Goal: Obtain resource: Obtain resource

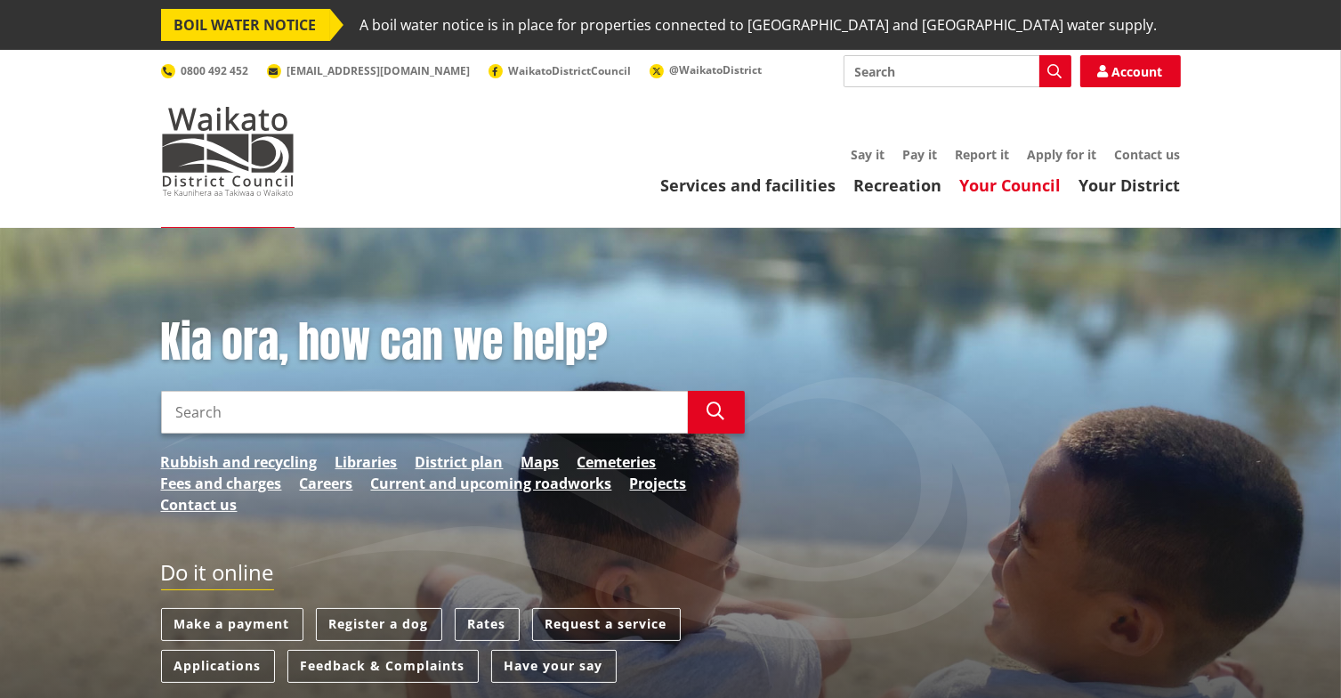
click at [1018, 182] on link "Your Council" at bounding box center [1010, 184] width 101 height 21
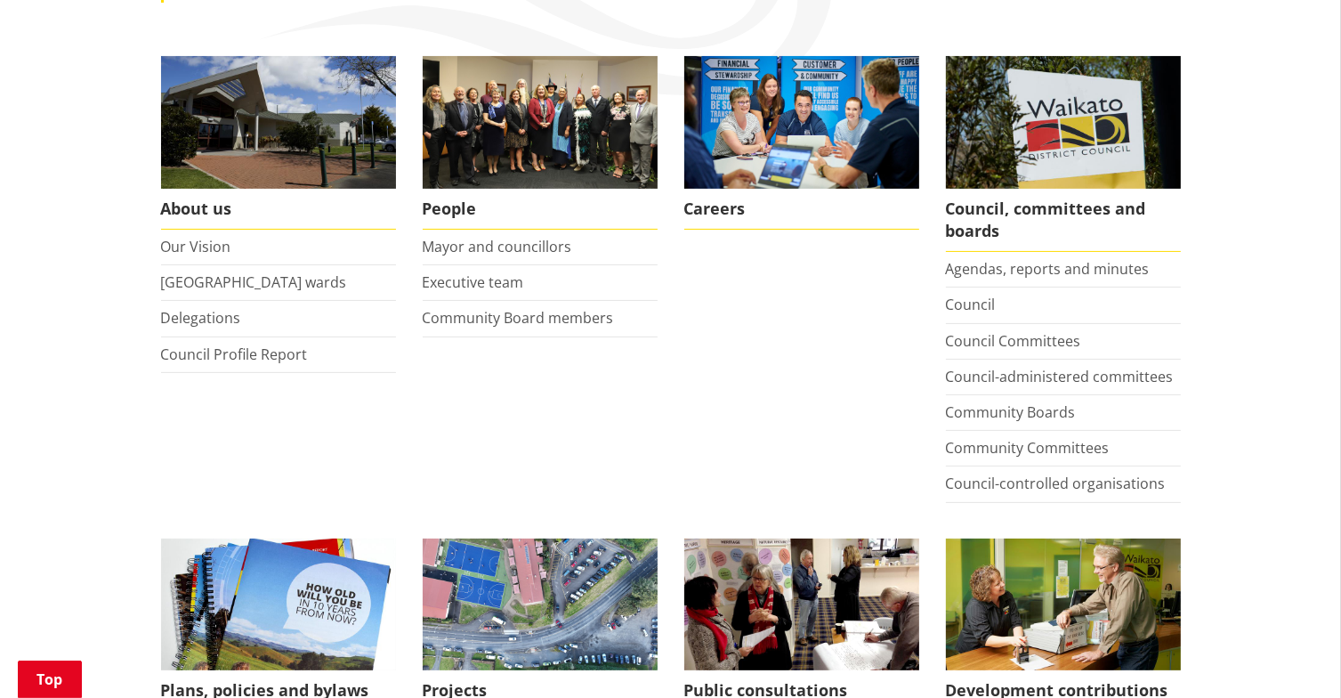
scroll to position [357, 0]
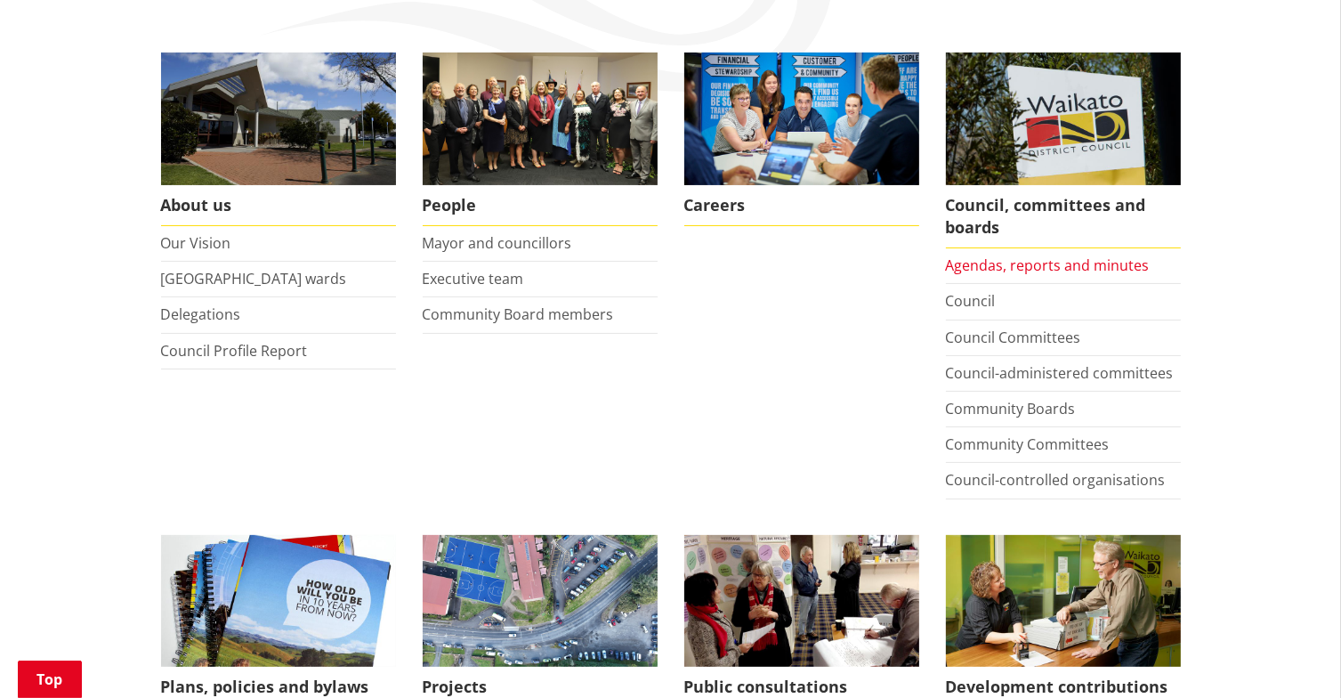
click at [1073, 263] on link "Agendas, reports and minutes" at bounding box center [1048, 265] width 204 height 20
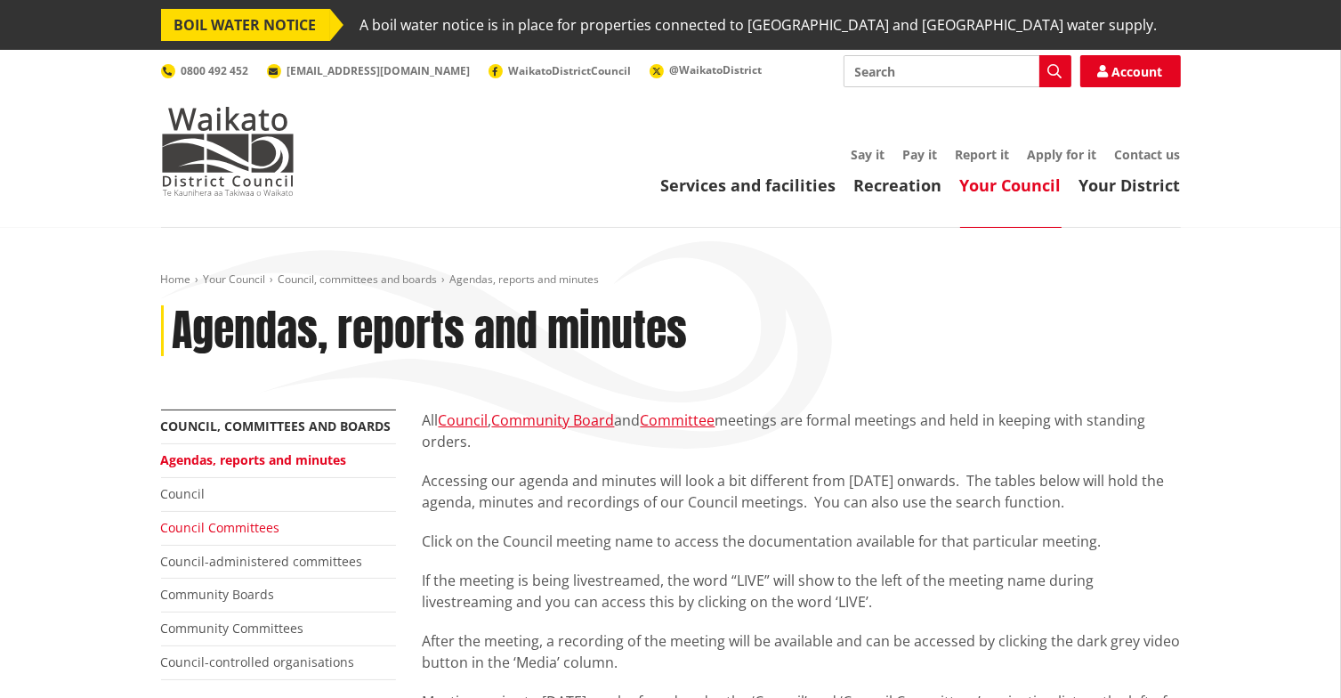
click at [223, 529] on link "Council Committees" at bounding box center [220, 527] width 119 height 17
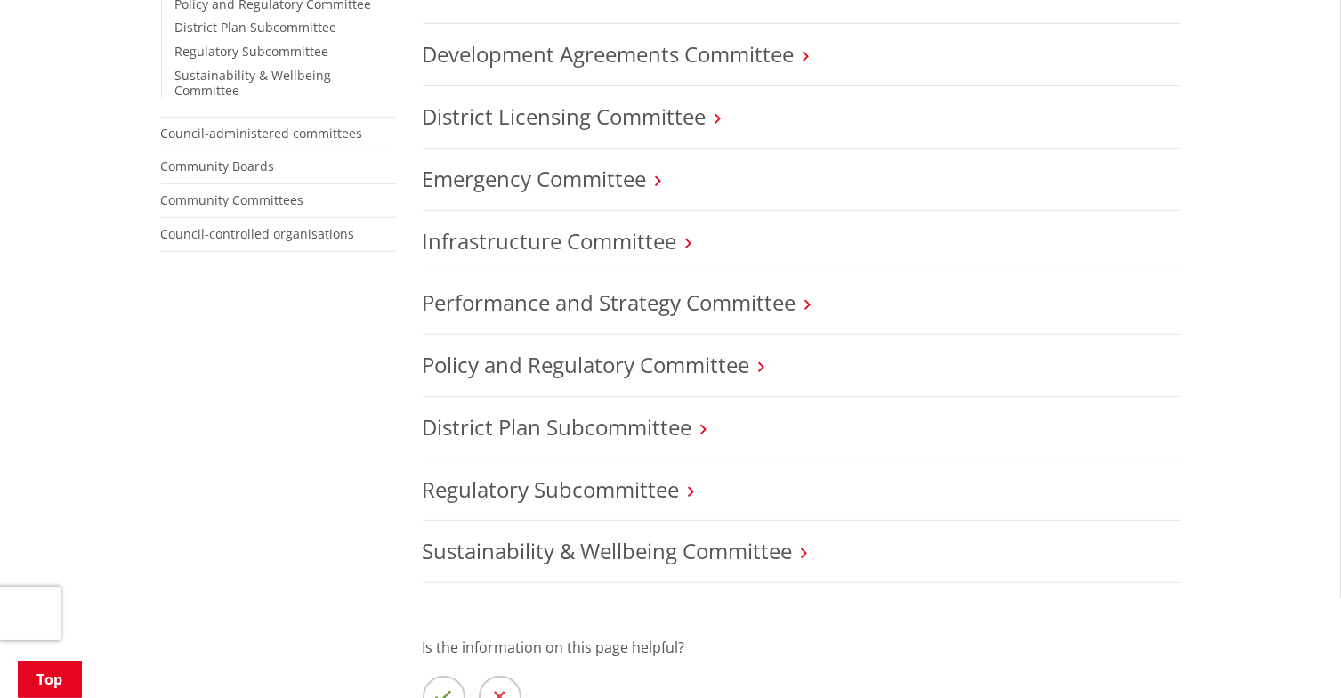
scroll to position [772, 0]
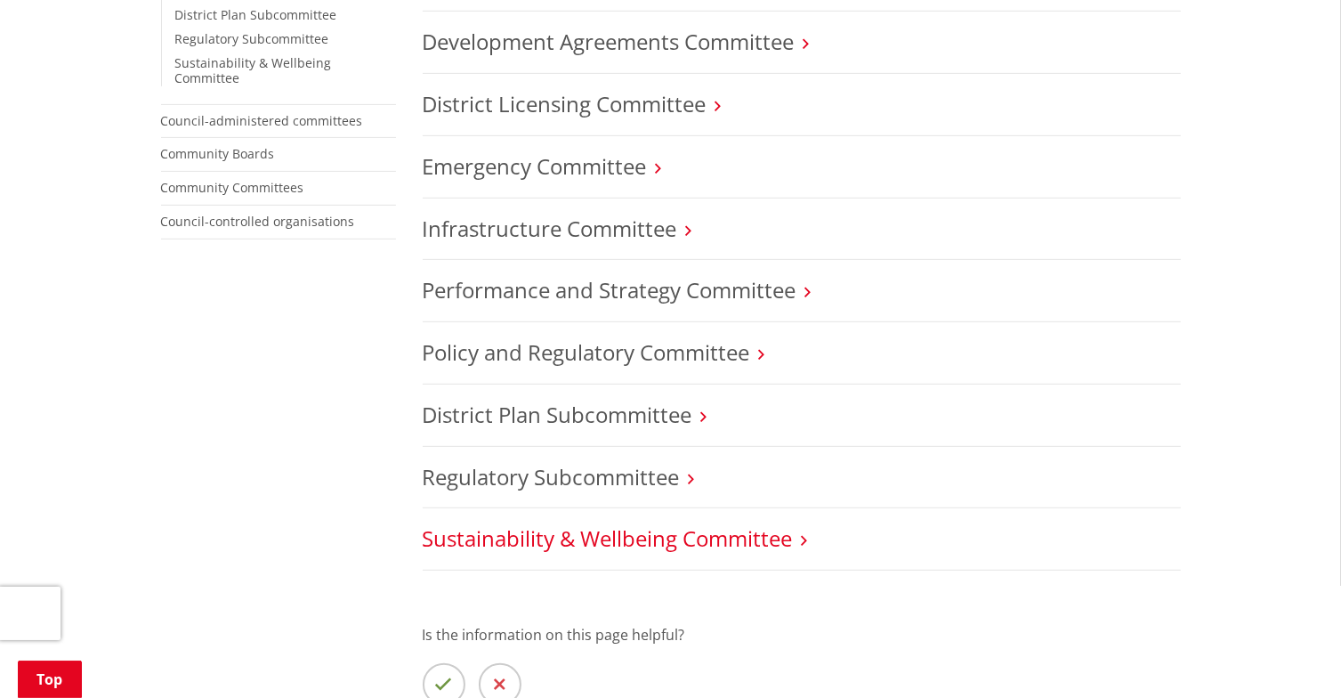
click at [711, 537] on link "Sustainability & Wellbeing Committee" at bounding box center [608, 537] width 370 height 29
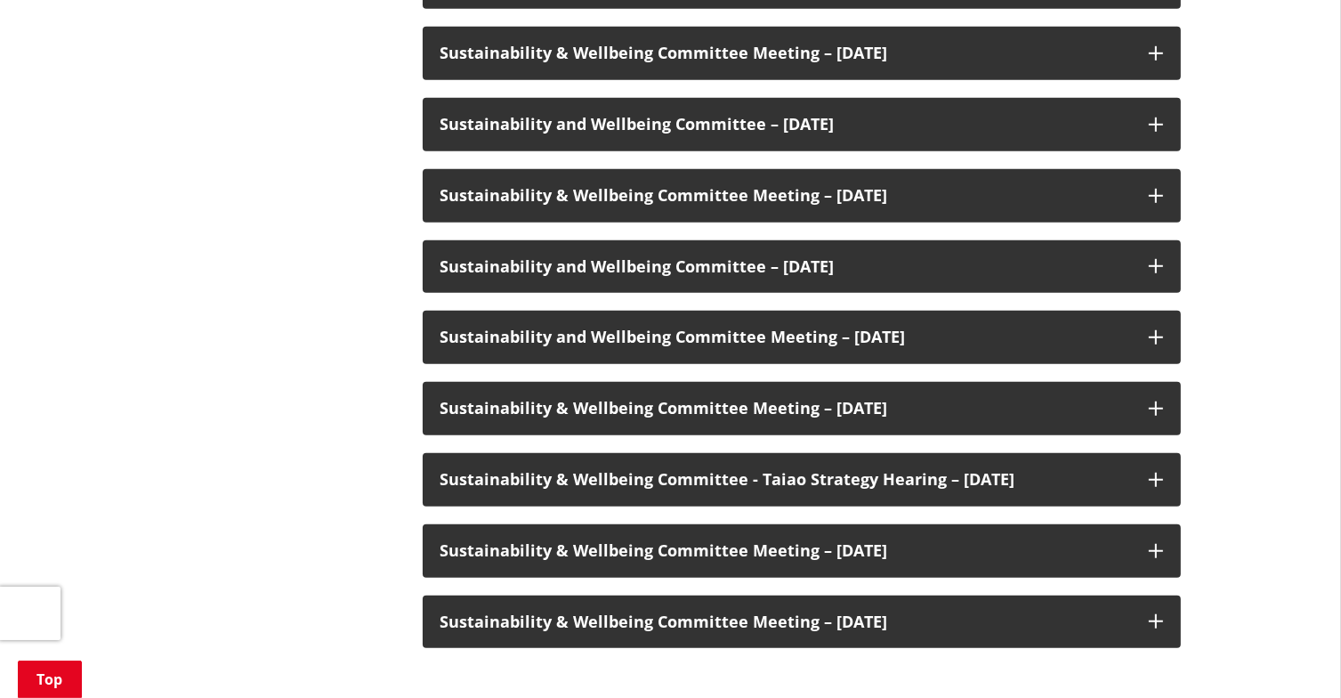
scroll to position [1317, 0]
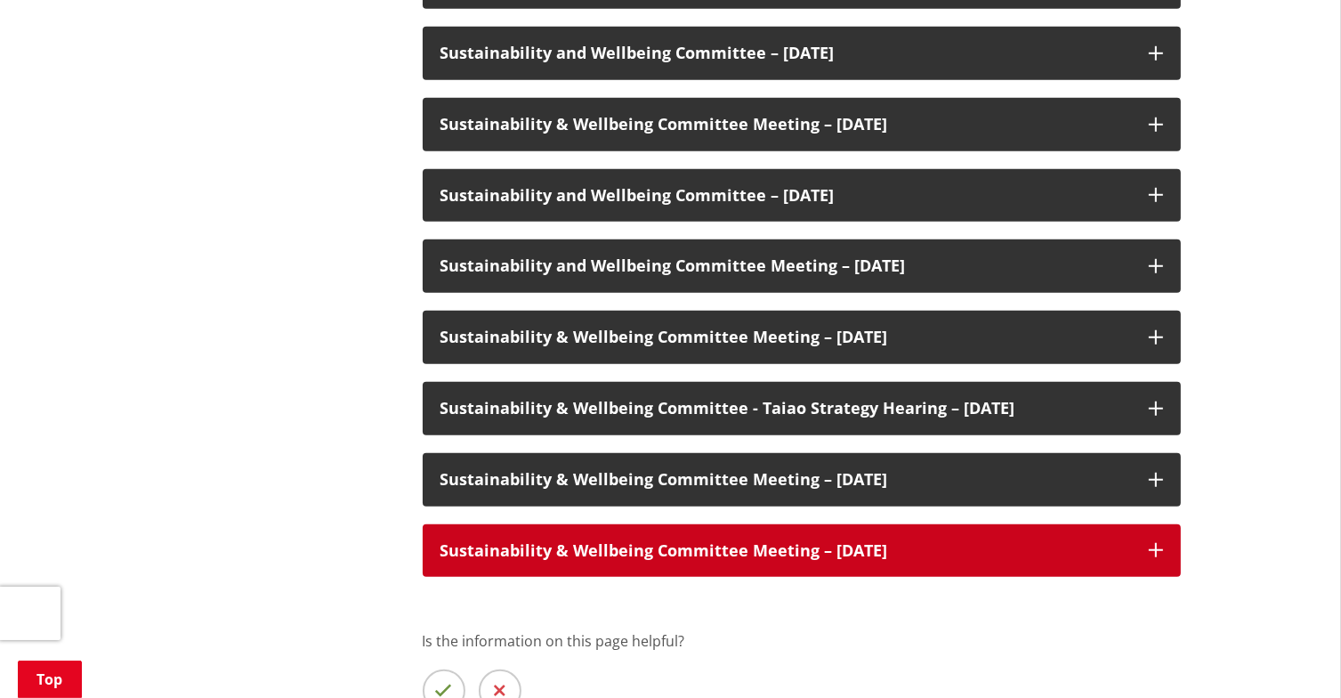
click at [1153, 549] on icon at bounding box center [1156, 550] width 14 height 14
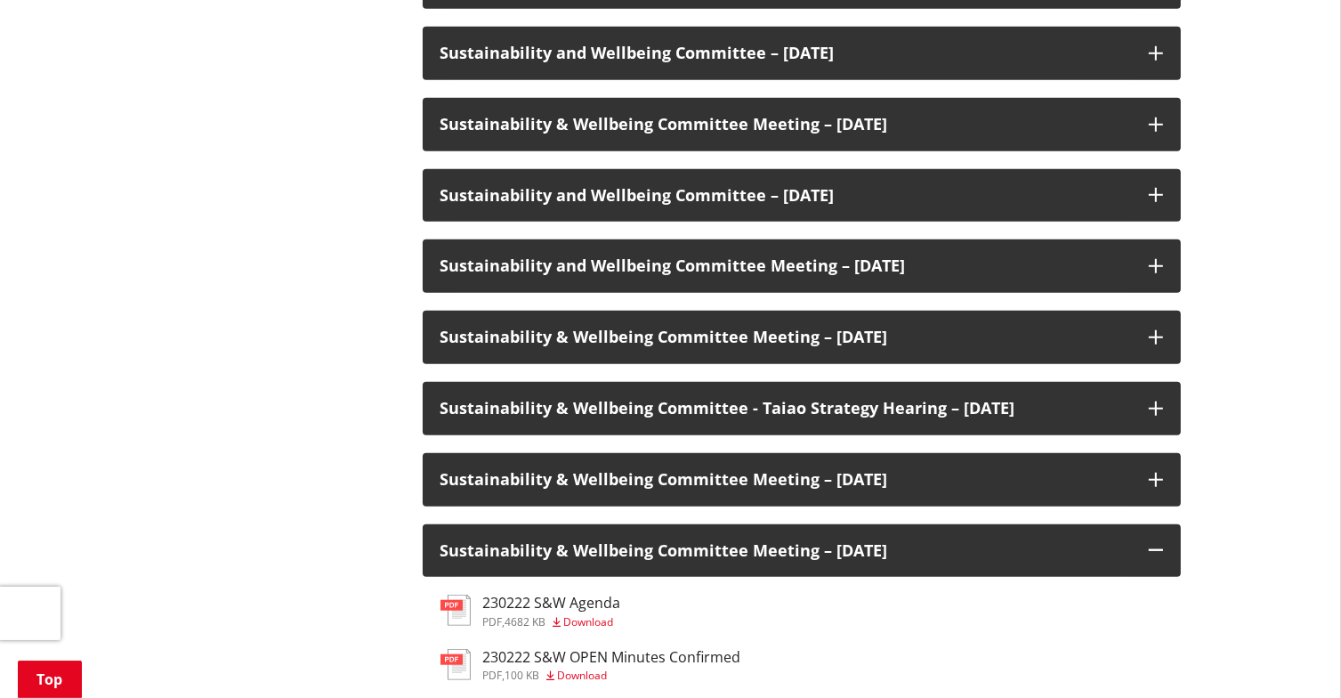
click at [603, 603] on h3 "230222 S&W Agenda" at bounding box center [552, 603] width 138 height 17
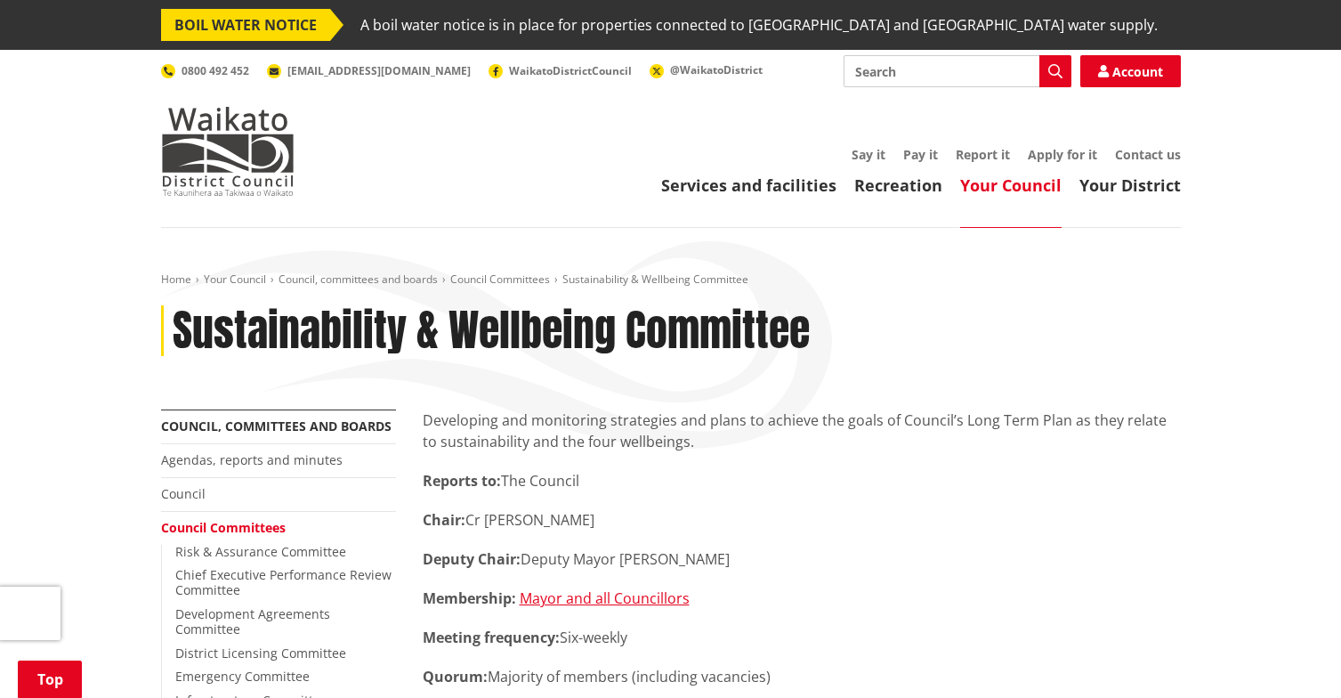
scroll to position [1317, 0]
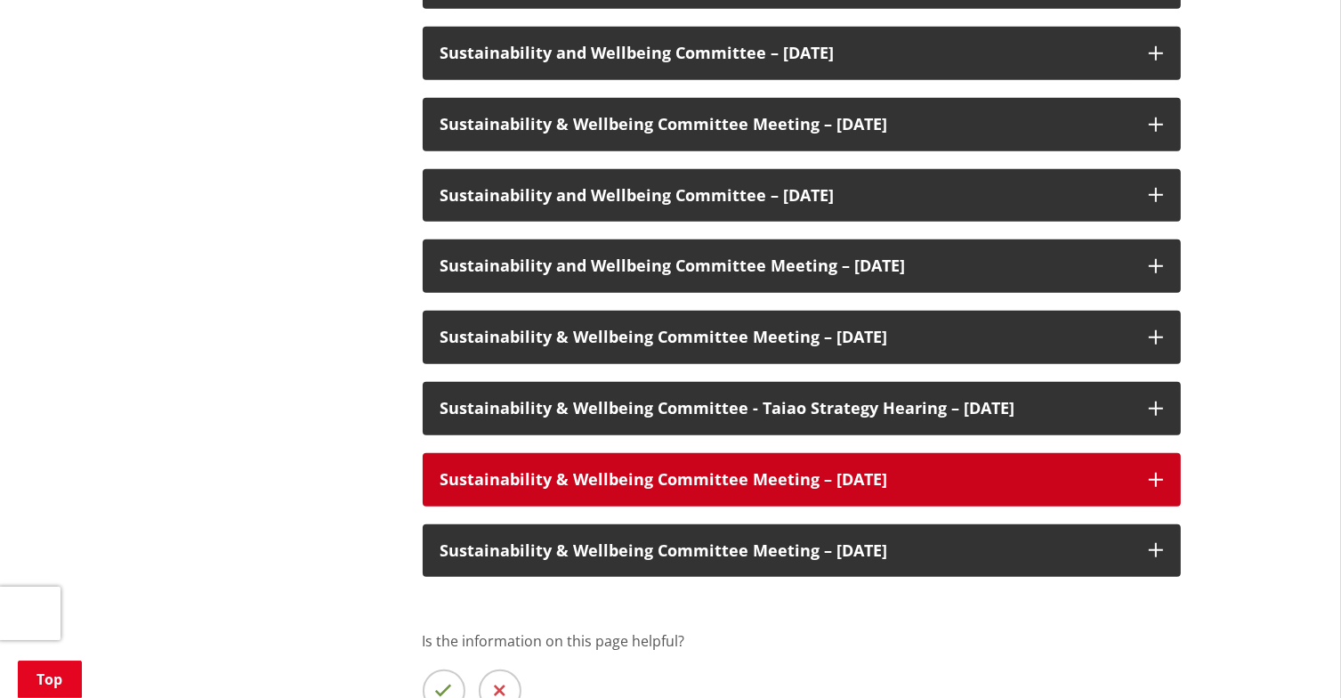
click at [1153, 478] on icon at bounding box center [1156, 480] width 14 height 14
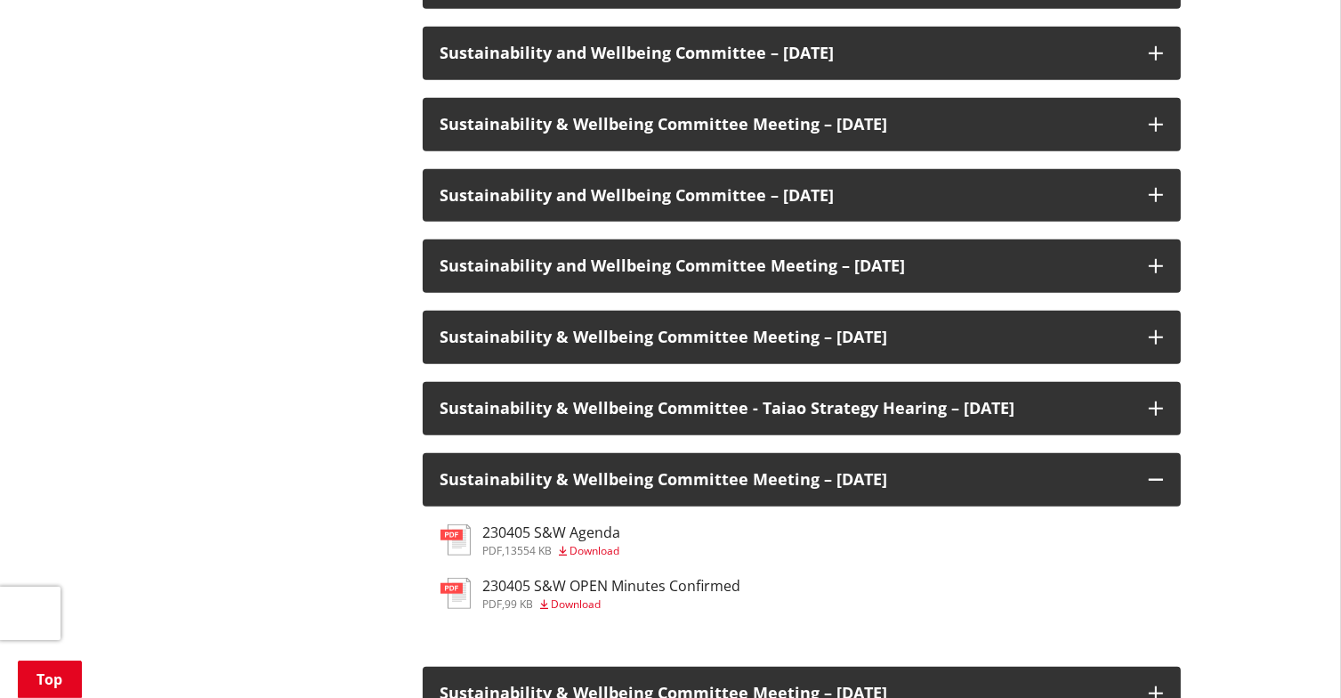
click at [608, 551] on span "Download" at bounding box center [596, 550] width 50 height 15
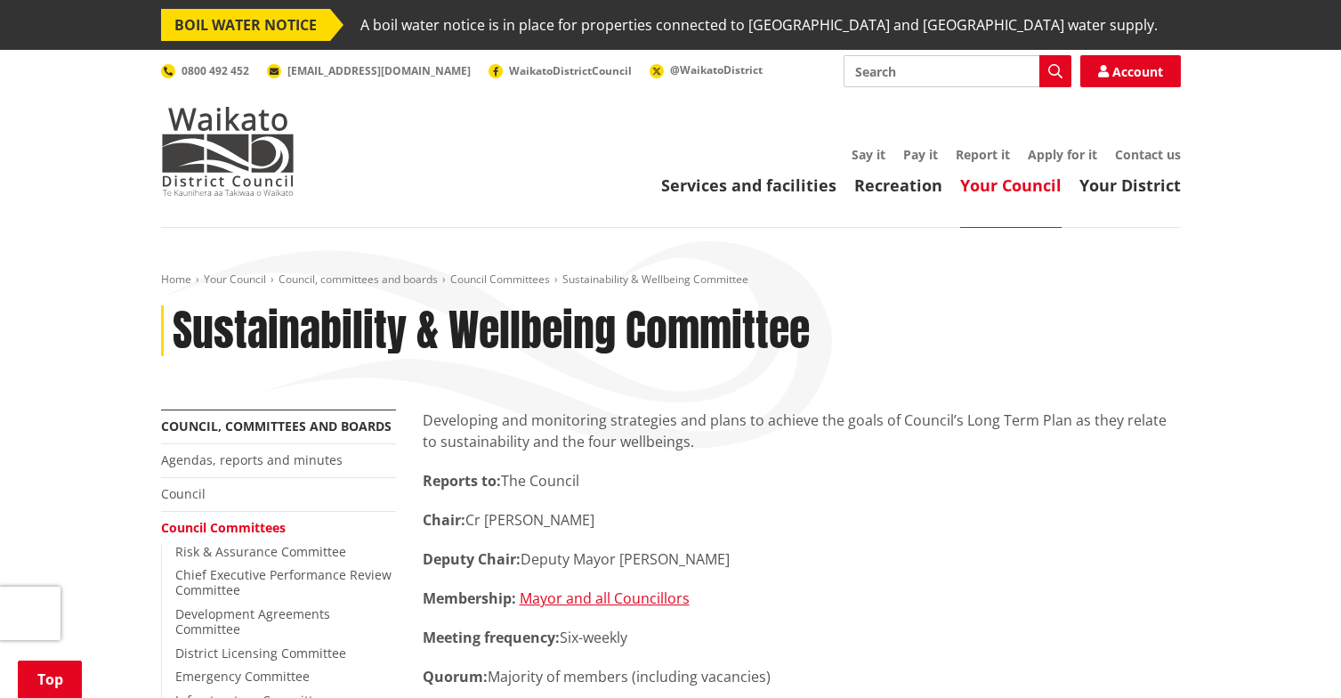
scroll to position [1317, 0]
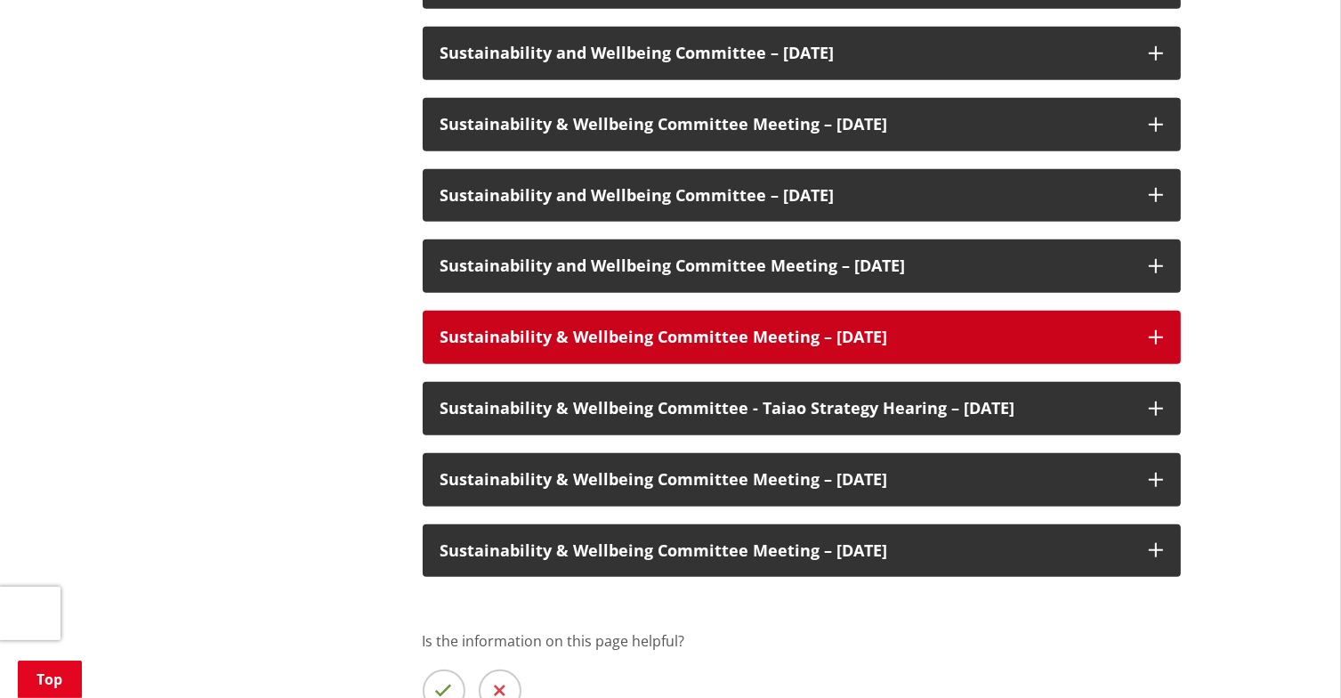
click at [1156, 334] on icon at bounding box center [1156, 337] width 14 height 14
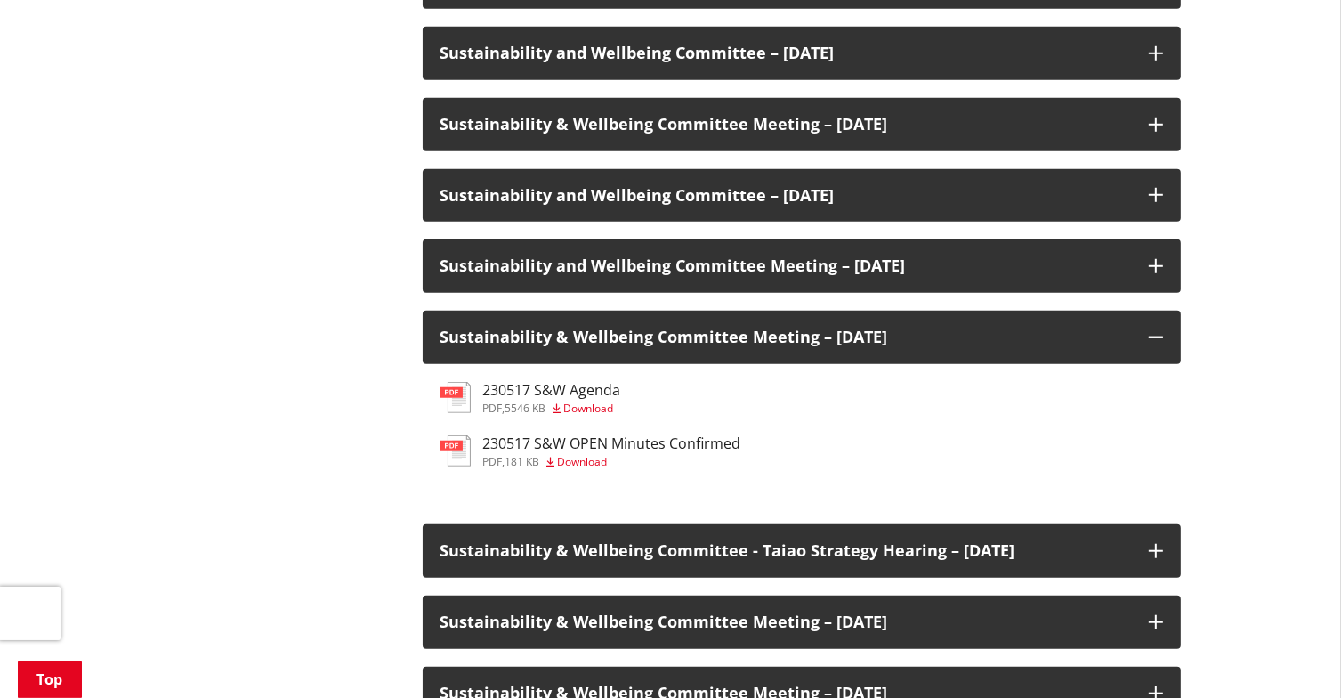
click at [584, 408] on span "Download" at bounding box center [589, 408] width 50 height 15
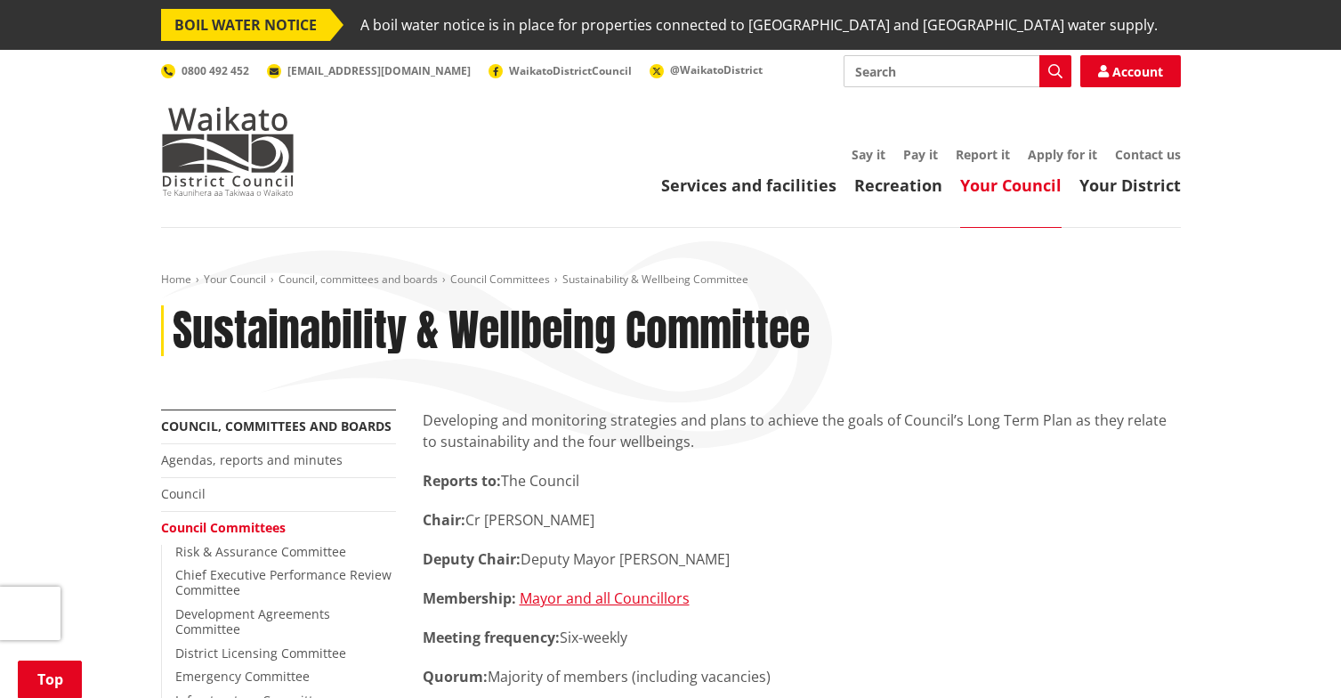
scroll to position [1317, 0]
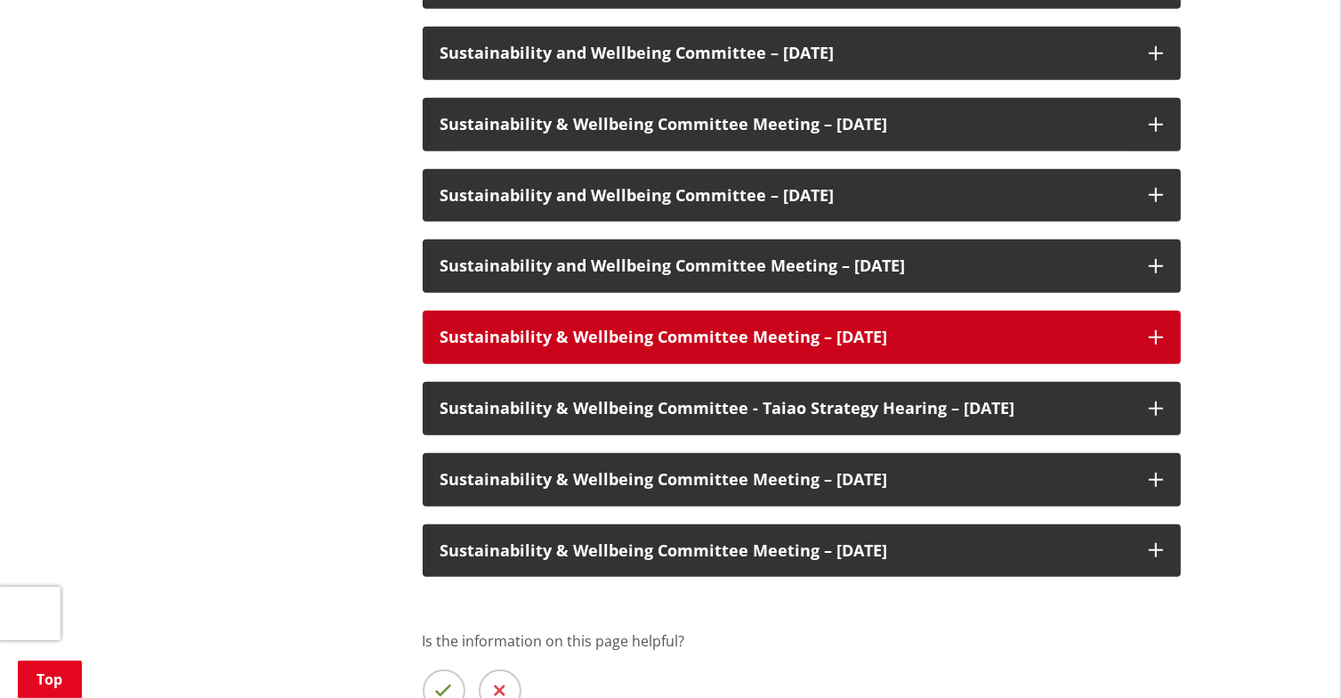
click at [1161, 334] on icon at bounding box center [1156, 337] width 14 height 14
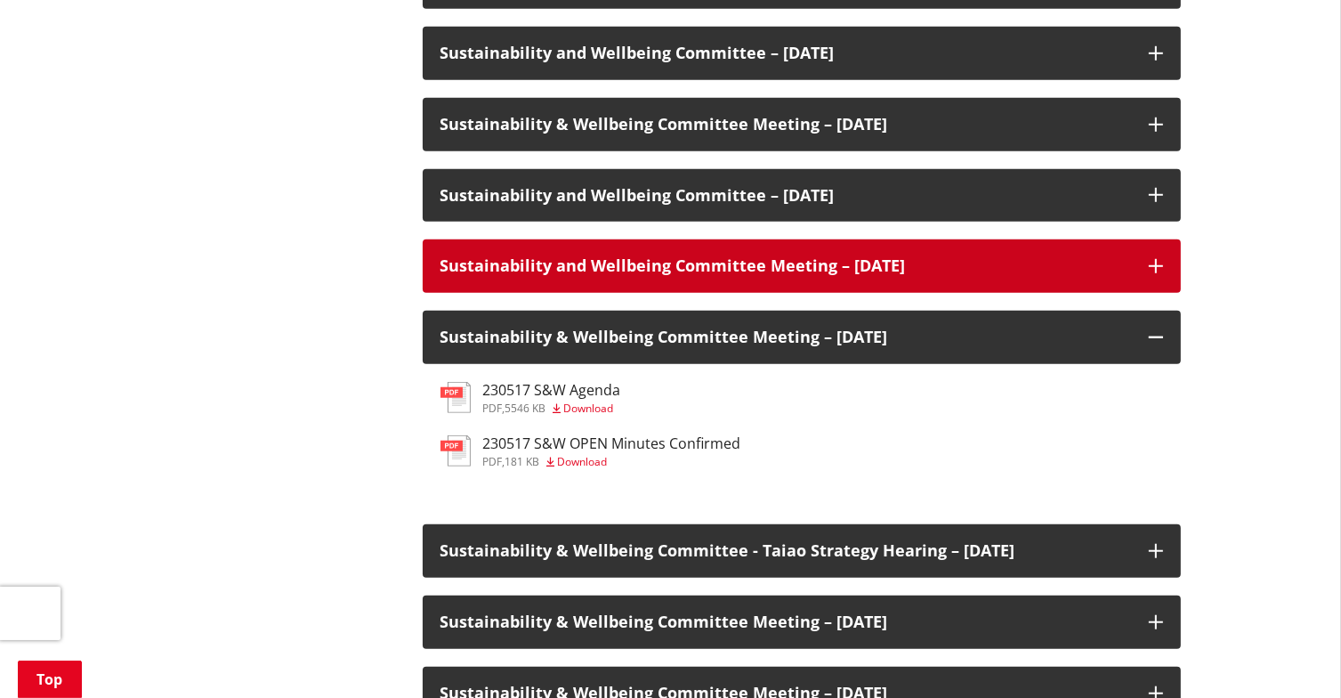
click at [1153, 261] on icon at bounding box center [1156, 266] width 14 height 14
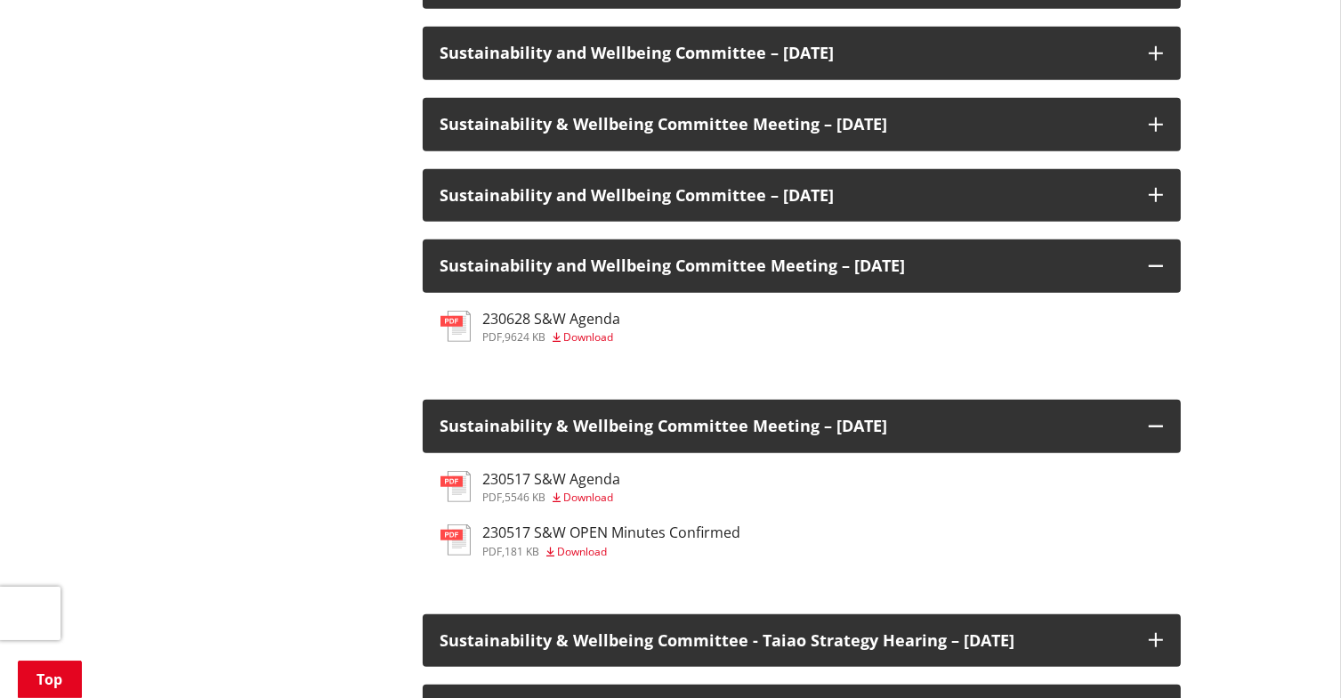
click at [578, 338] on span "Download" at bounding box center [589, 336] width 50 height 15
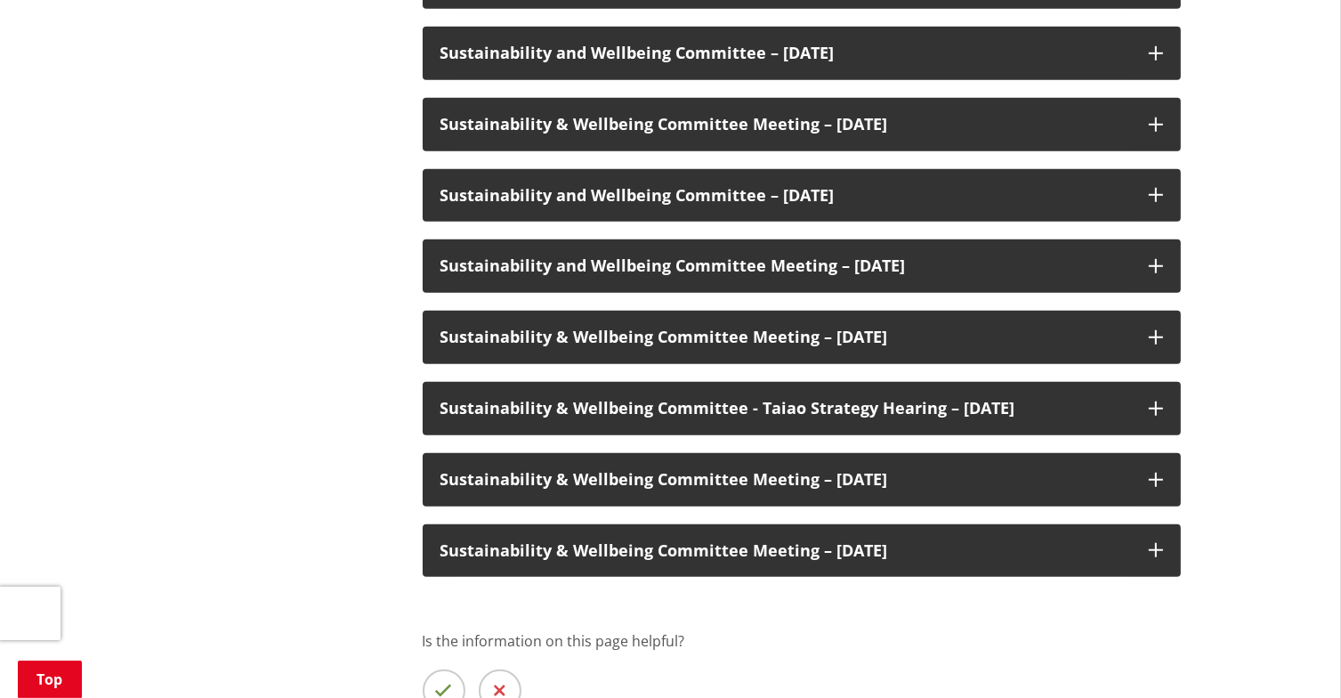
scroll to position [1317, 0]
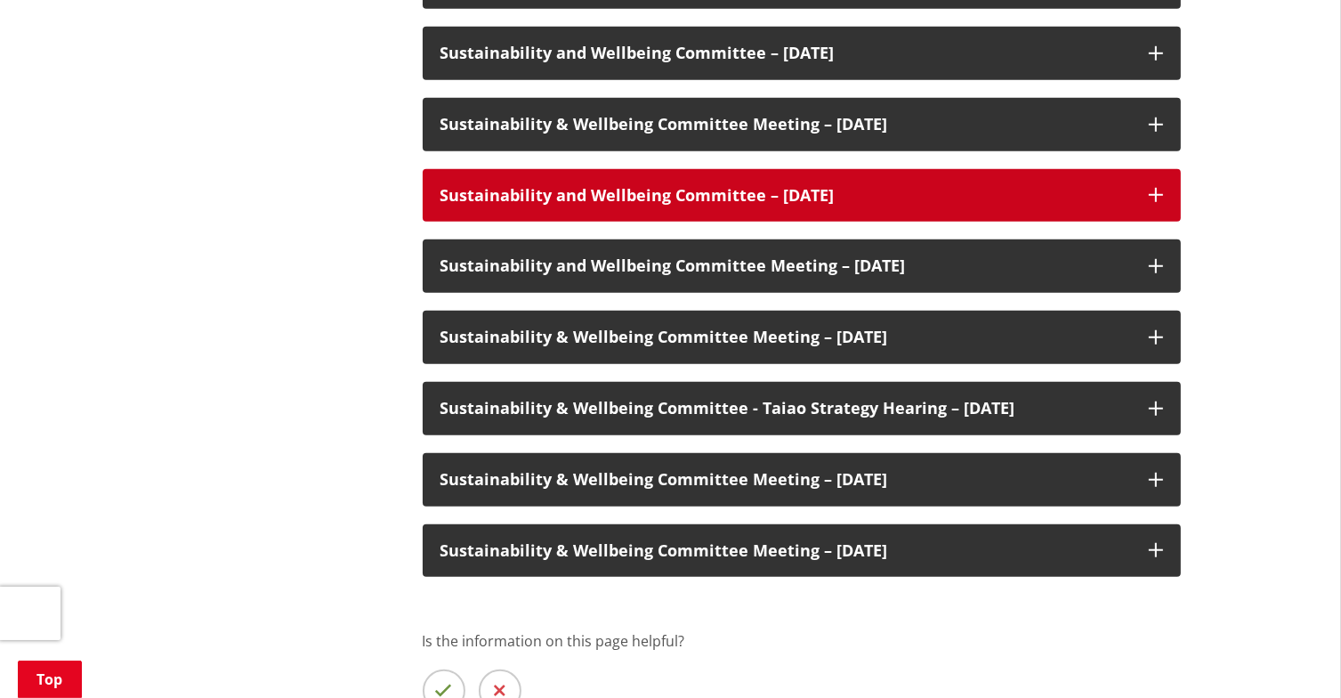
click at [1158, 193] on icon at bounding box center [1156, 195] width 14 height 14
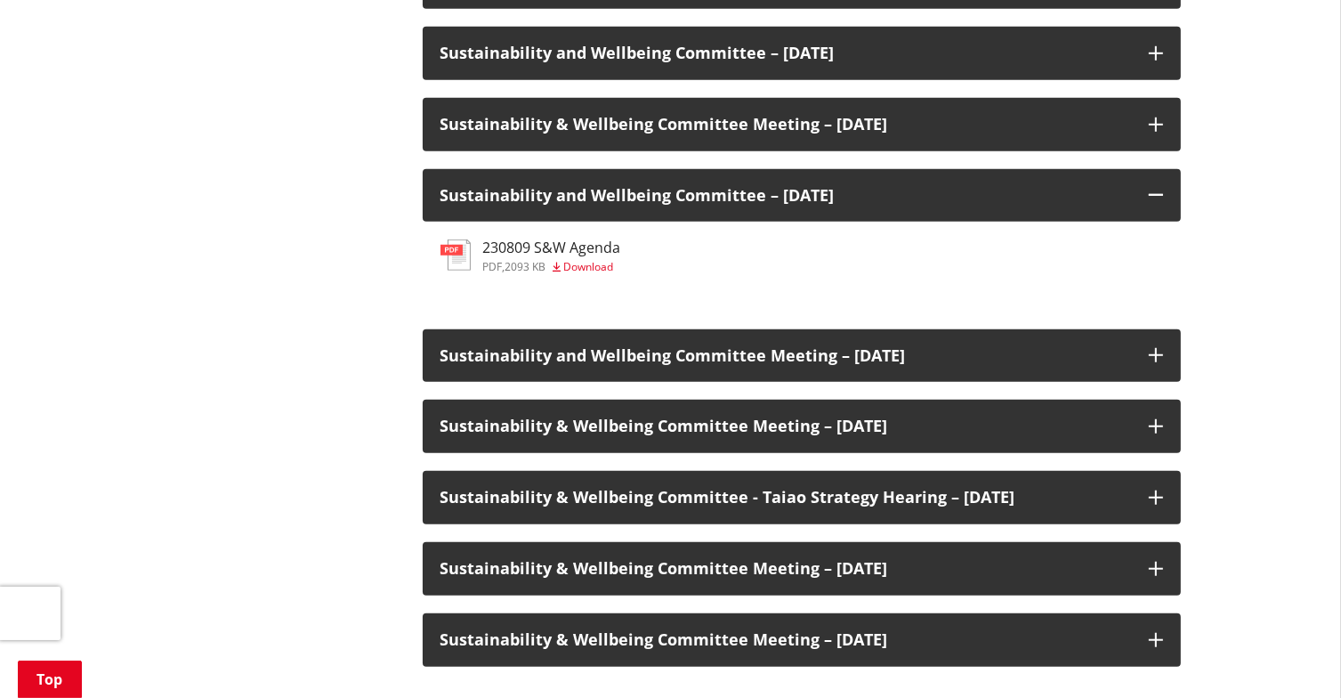
click at [591, 265] on span "Download" at bounding box center [589, 266] width 50 height 15
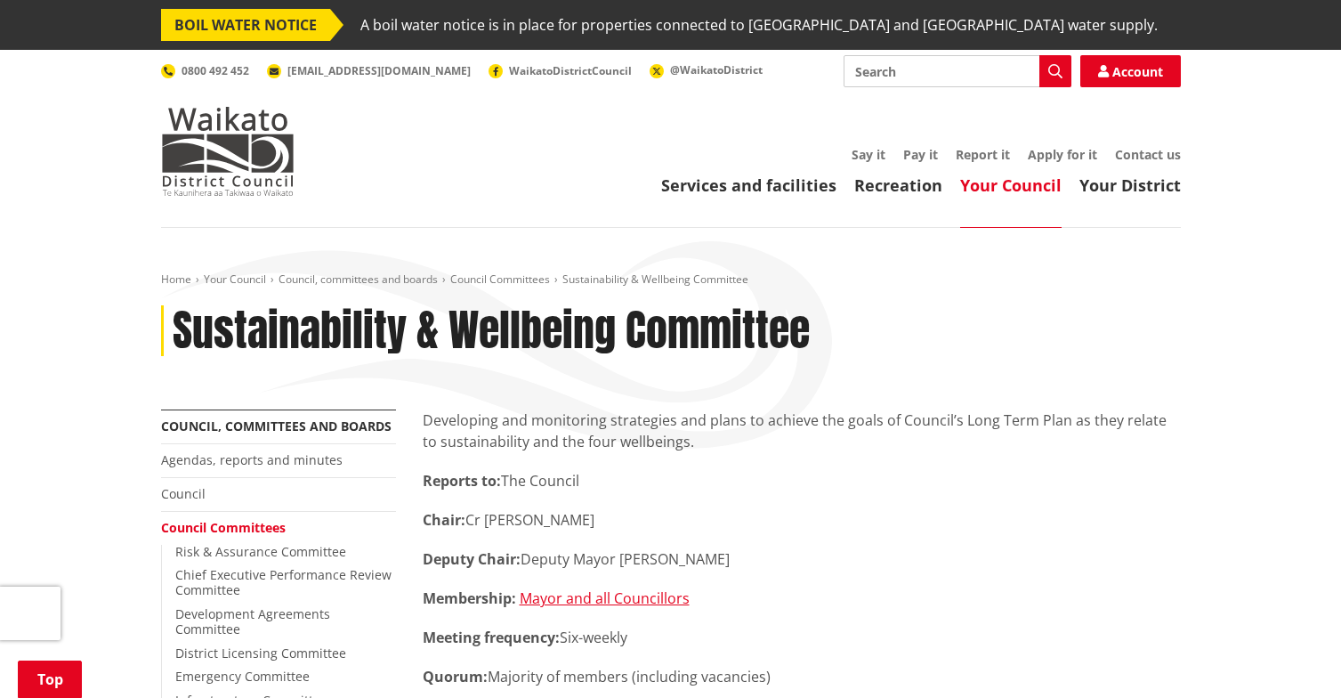
scroll to position [1317, 0]
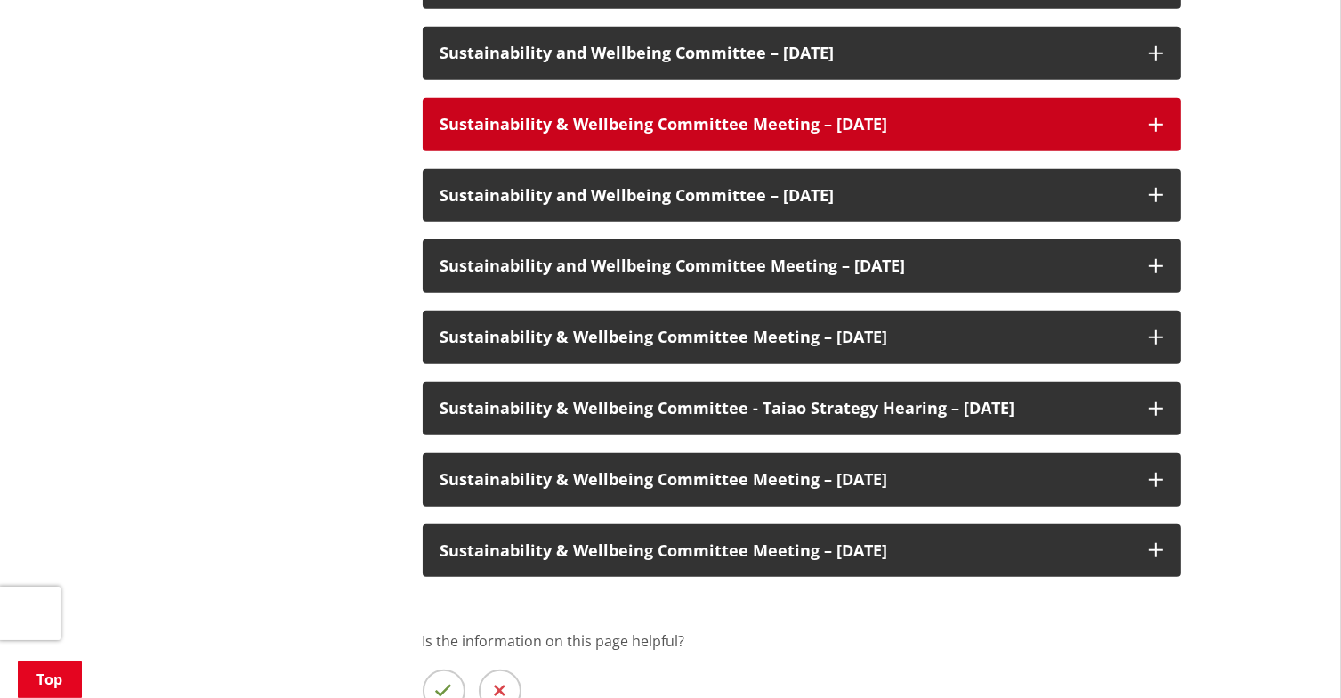
click at [1153, 121] on icon at bounding box center [1156, 124] width 14 height 14
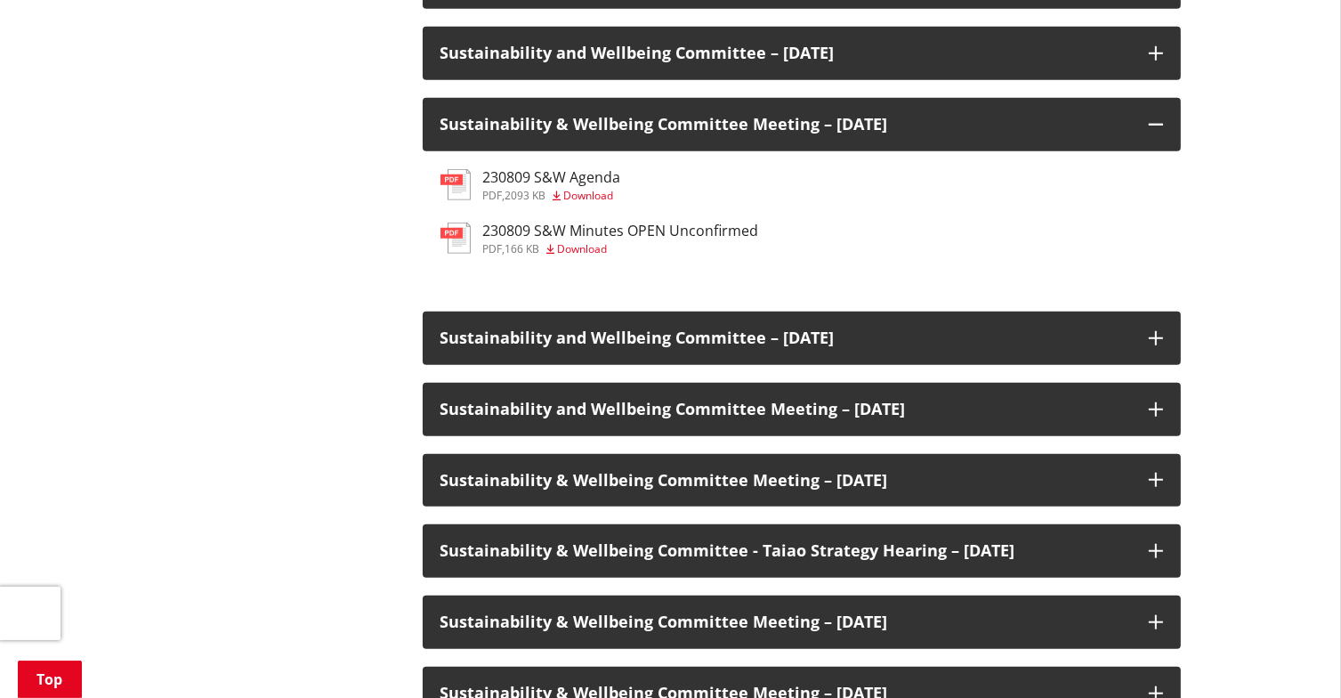
click at [582, 194] on span "Download" at bounding box center [589, 195] width 50 height 15
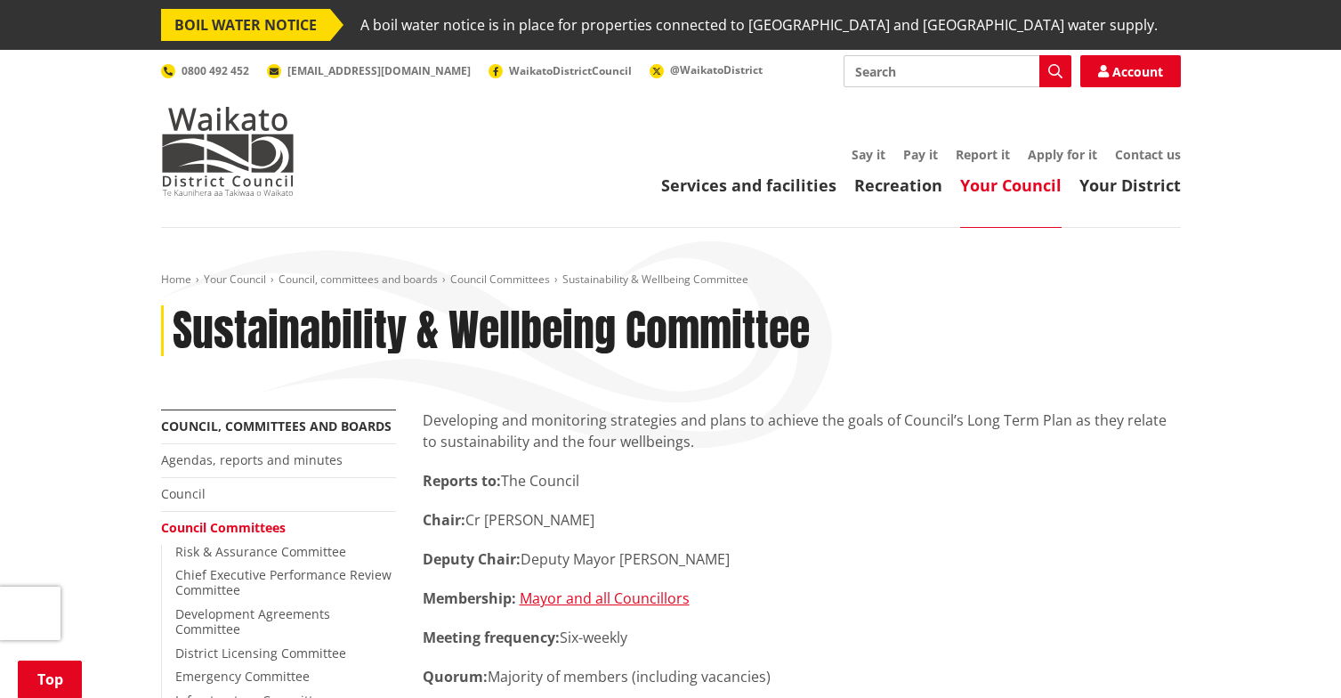
scroll to position [1317, 0]
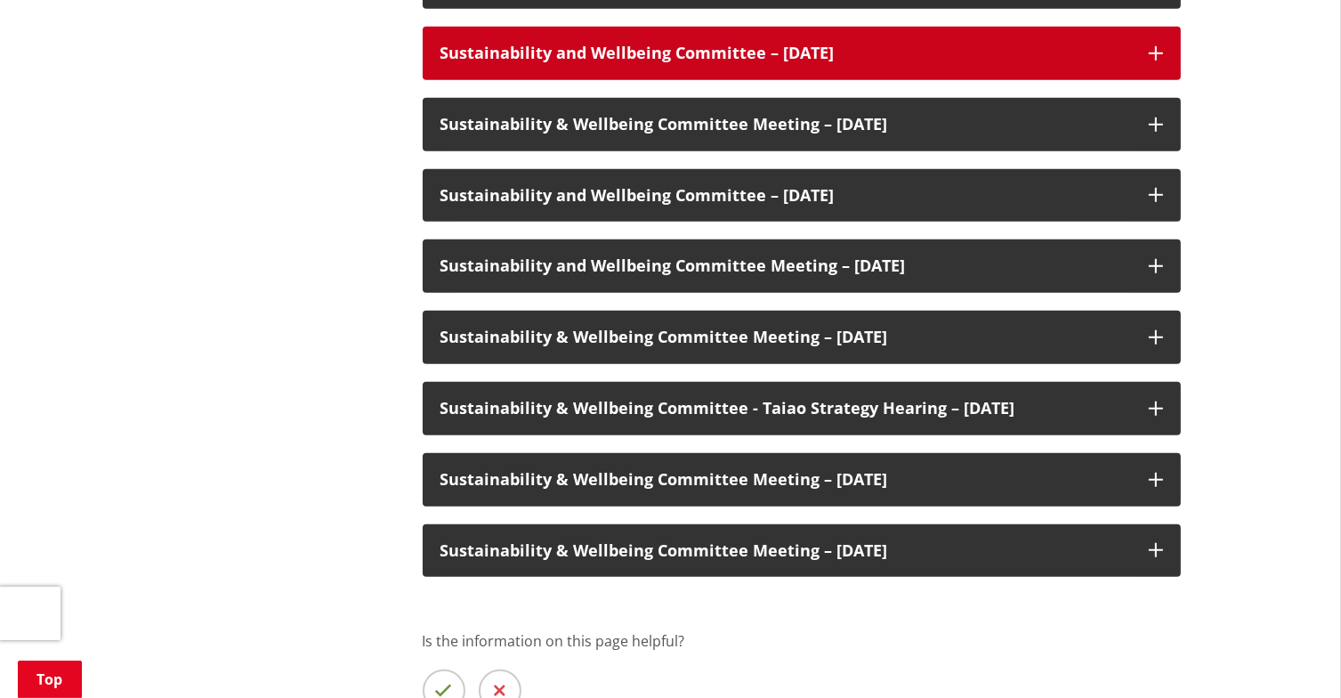
click at [1159, 52] on icon at bounding box center [1156, 53] width 14 height 14
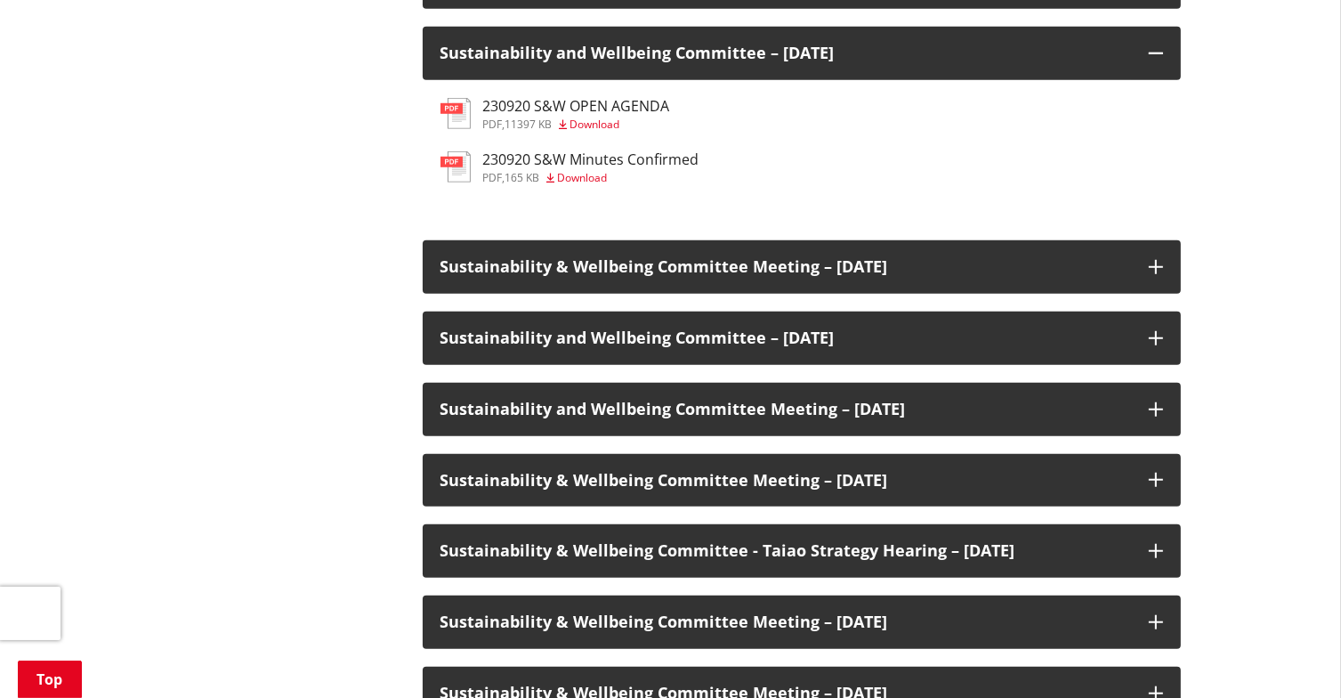
click at [605, 125] on span "Download" at bounding box center [596, 124] width 50 height 15
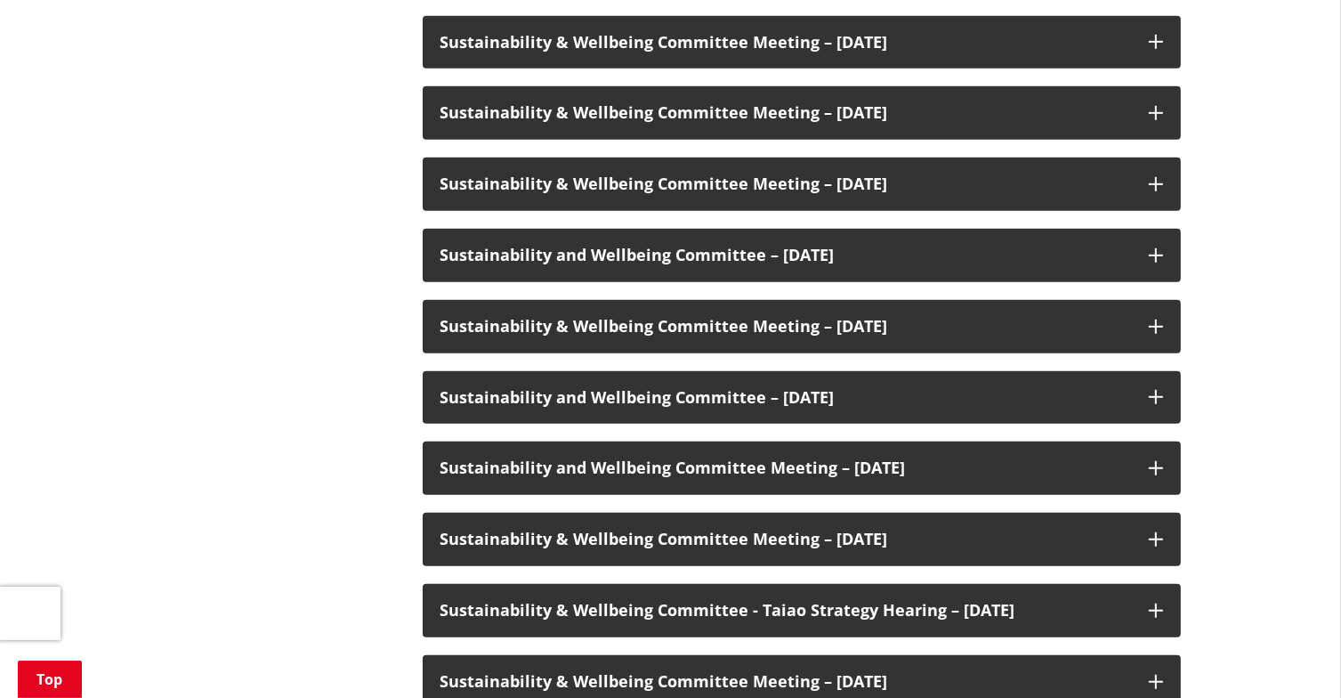
scroll to position [1092, 0]
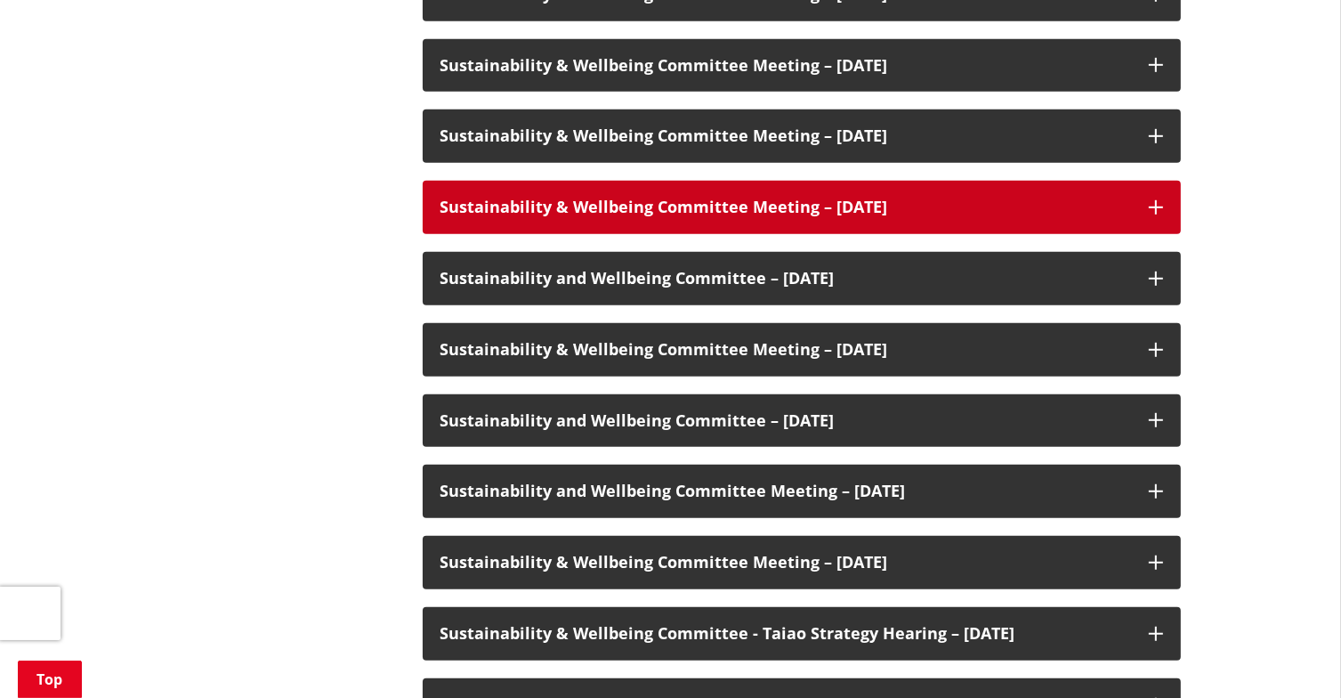
click at [1154, 204] on icon at bounding box center [1156, 207] width 14 height 14
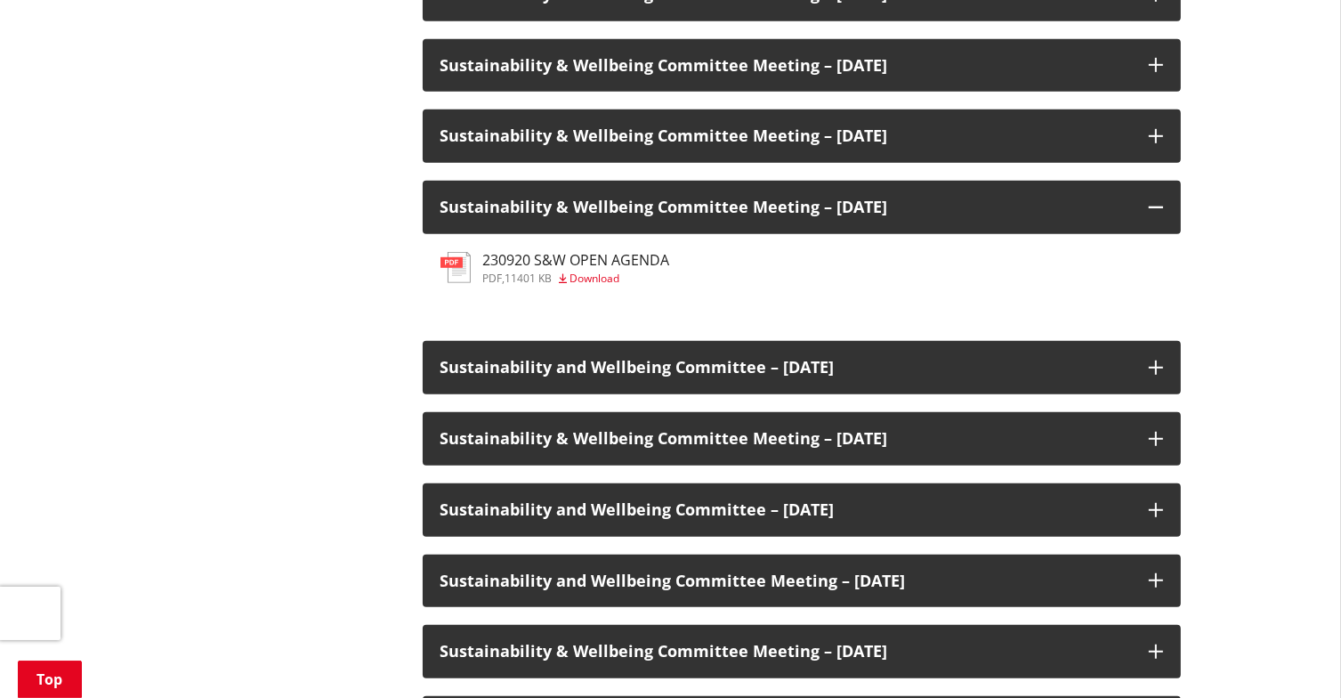
click at [584, 274] on span "Download" at bounding box center [596, 278] width 50 height 15
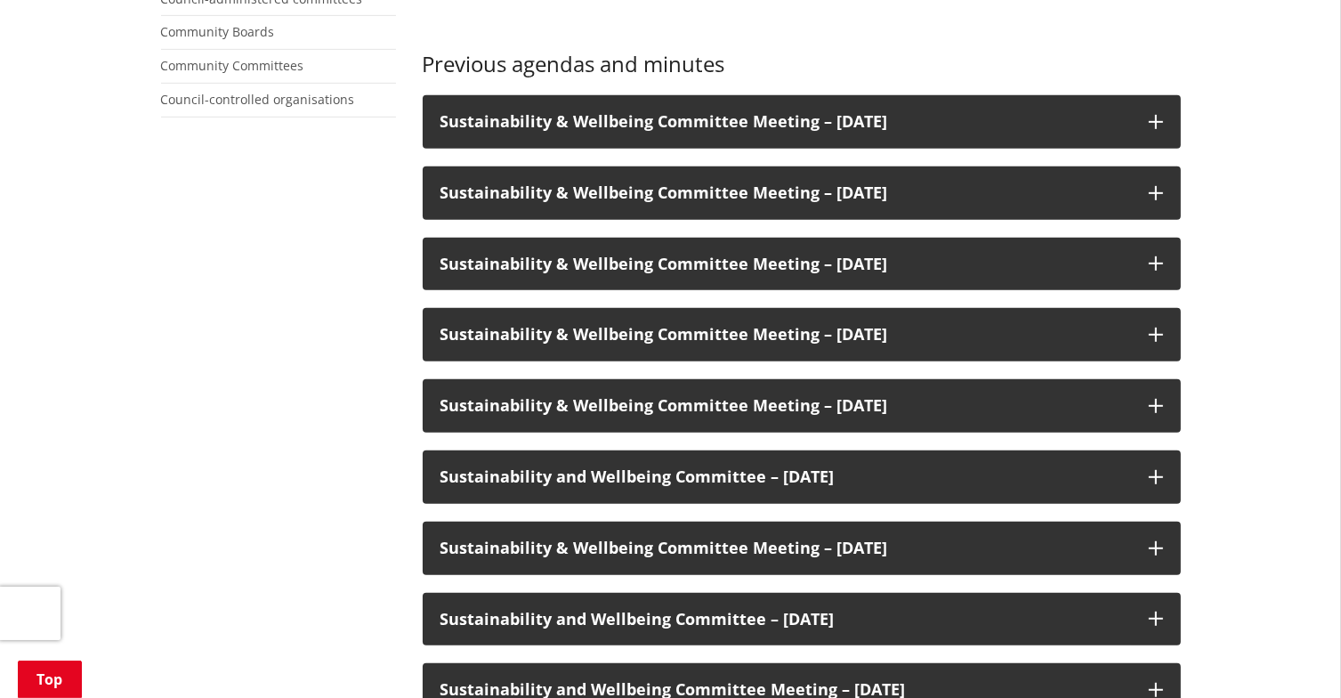
scroll to position [881, 0]
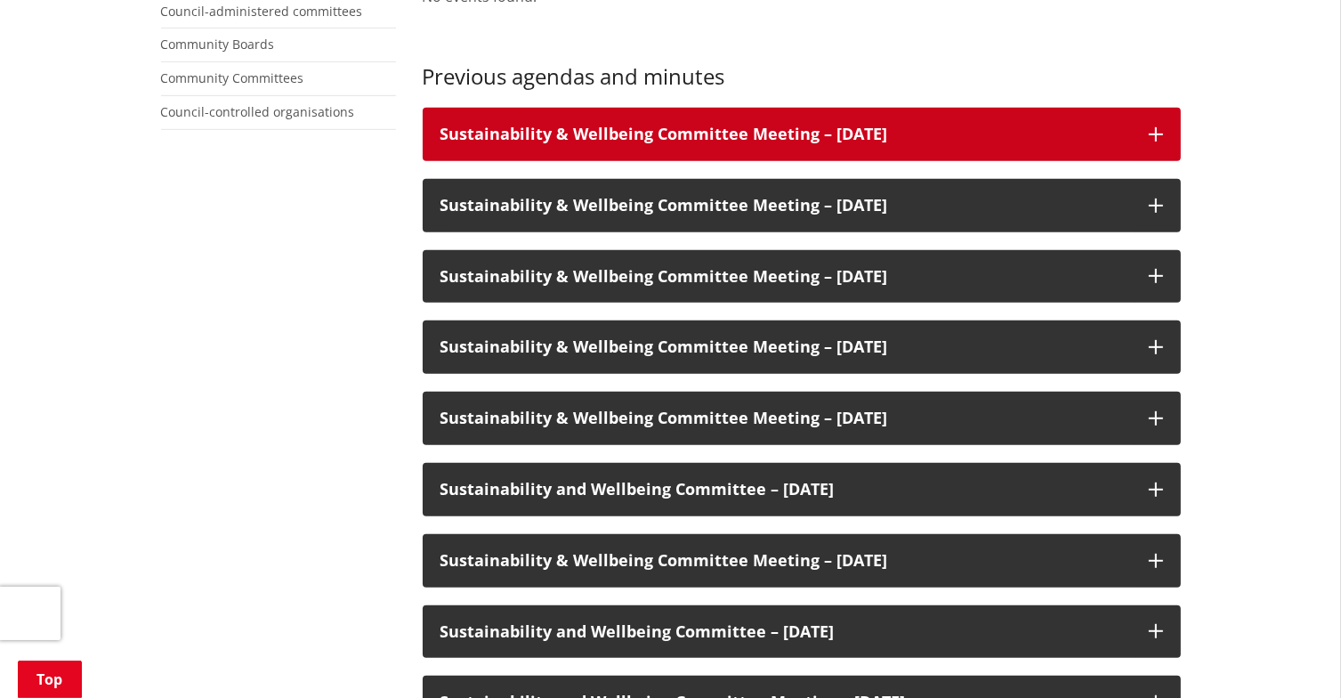
click at [1158, 127] on icon at bounding box center [1156, 134] width 14 height 14
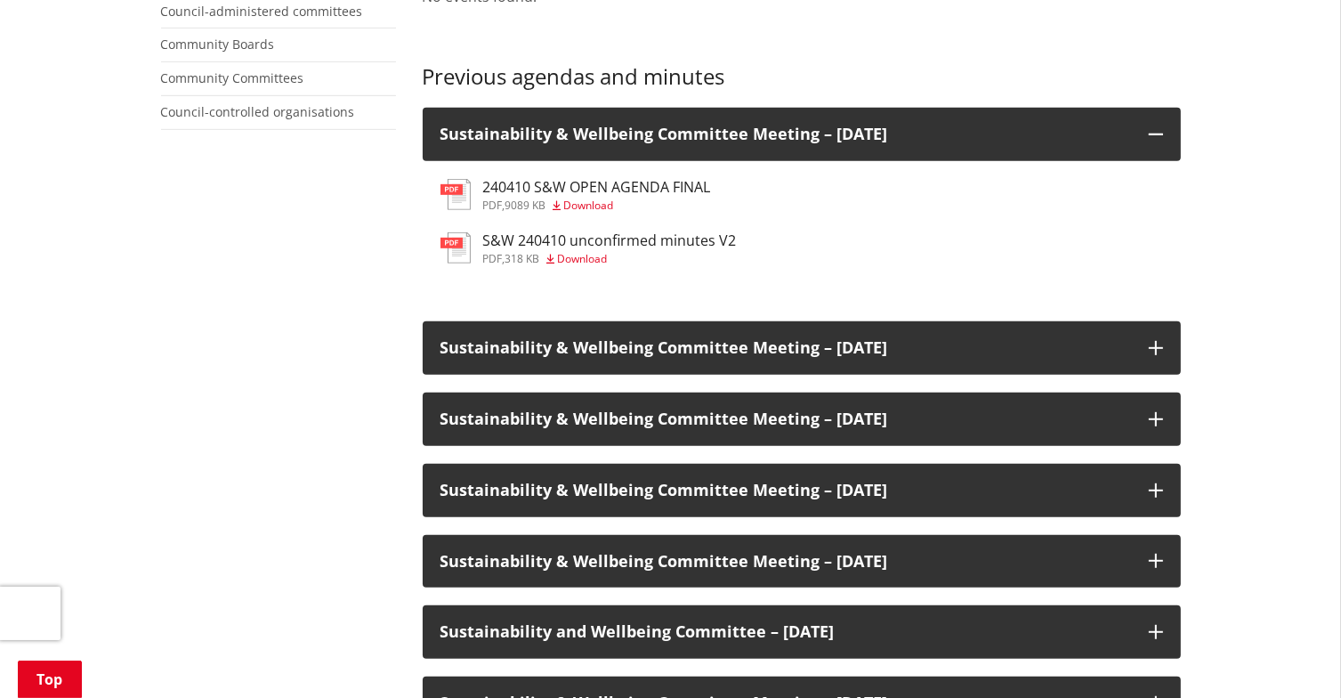
click at [604, 201] on span "Download" at bounding box center [589, 205] width 50 height 15
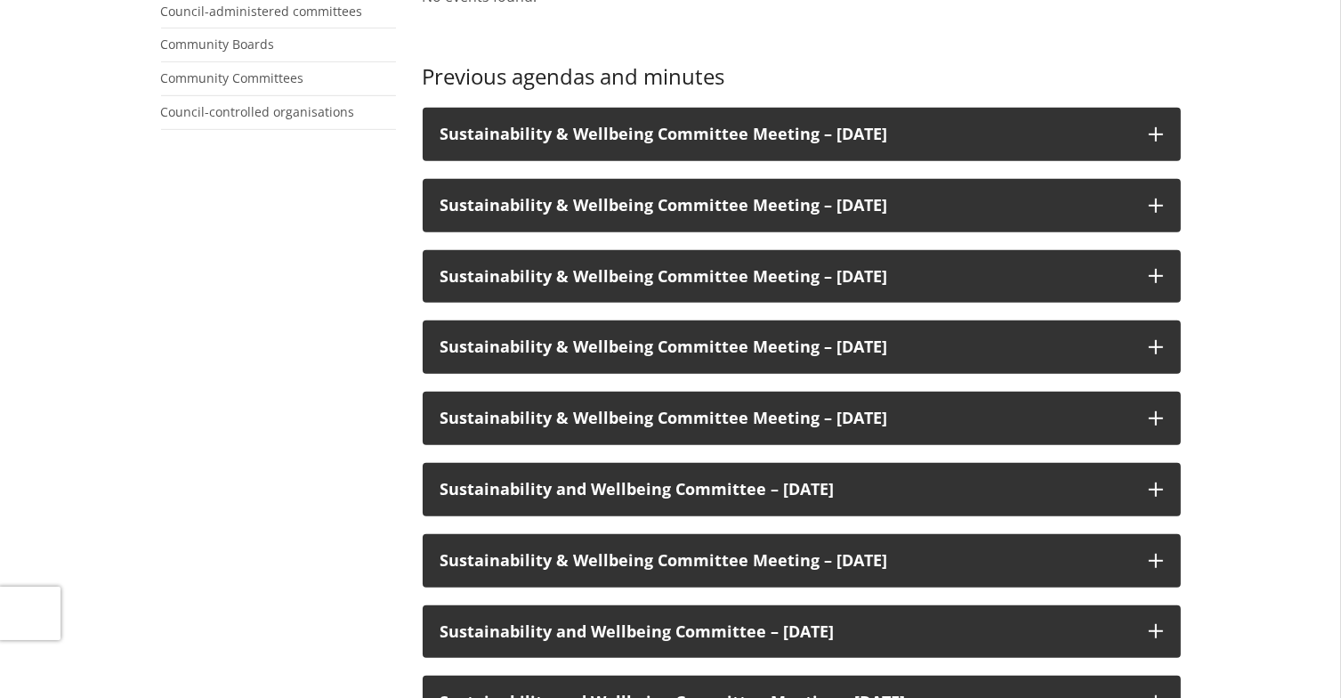
scroll to position [881, 0]
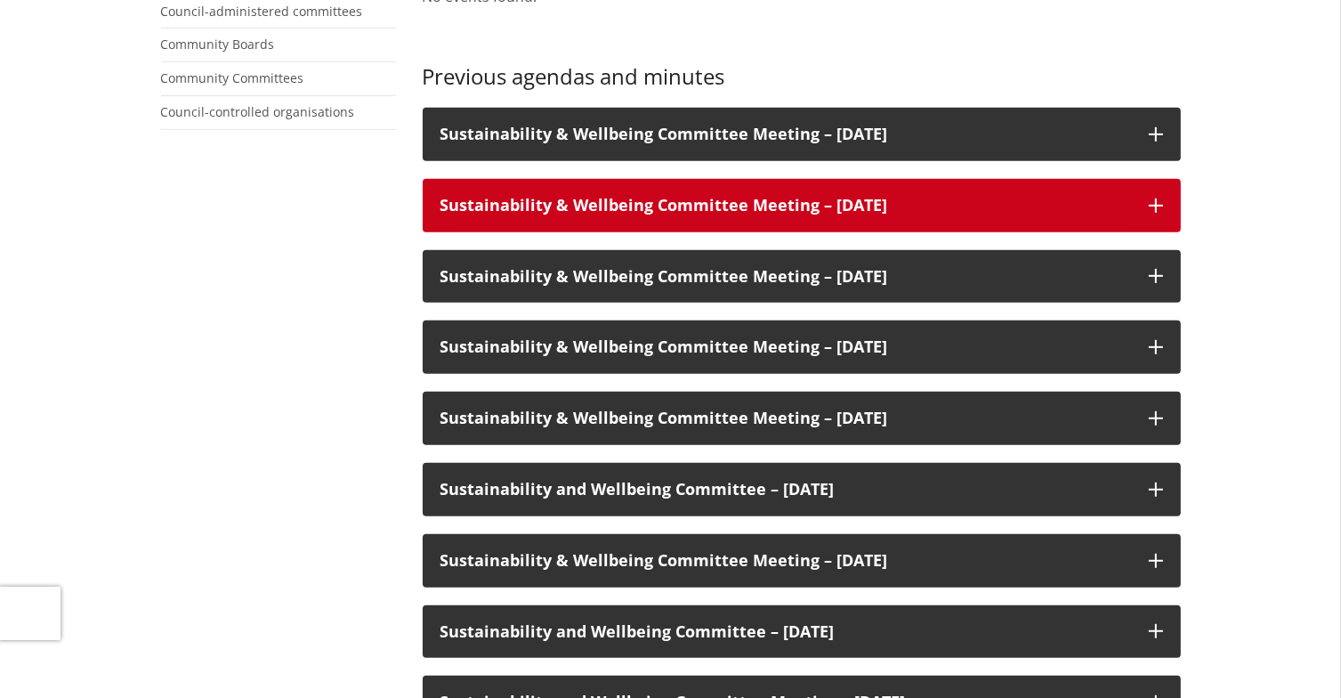
click at [1156, 200] on icon at bounding box center [1156, 205] width 14 height 14
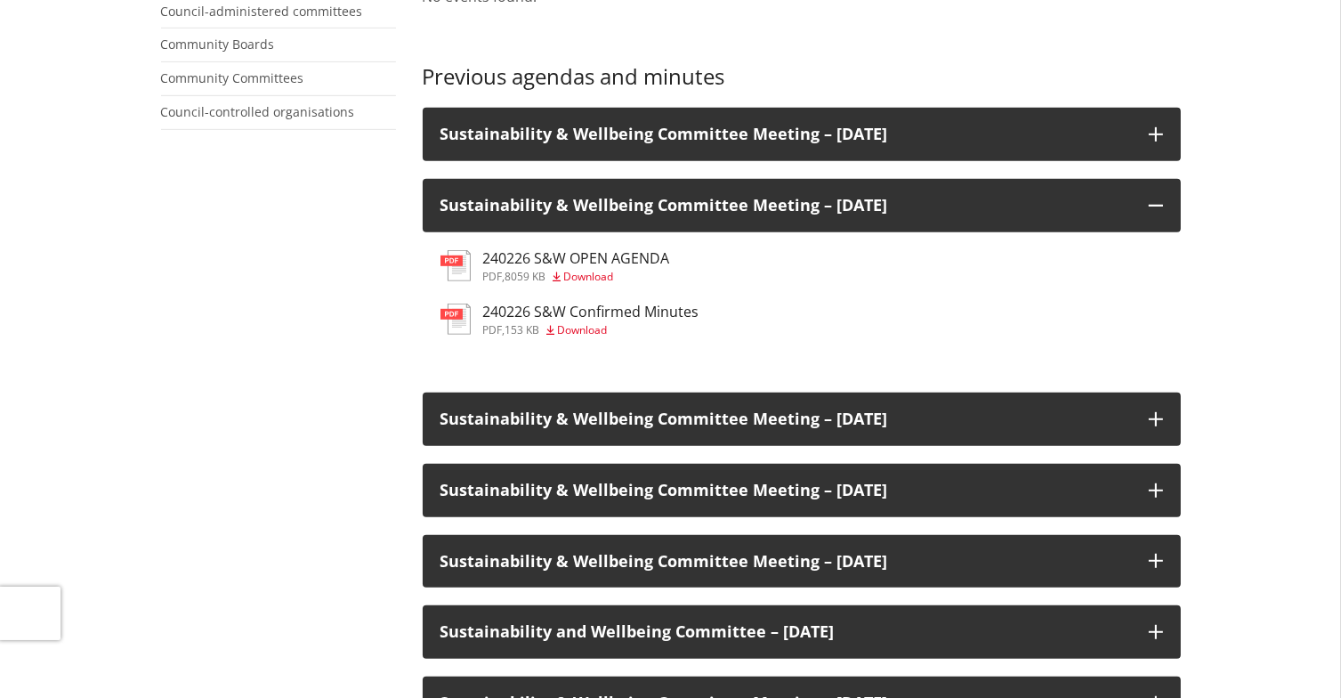
click at [592, 273] on span "Download" at bounding box center [589, 276] width 50 height 15
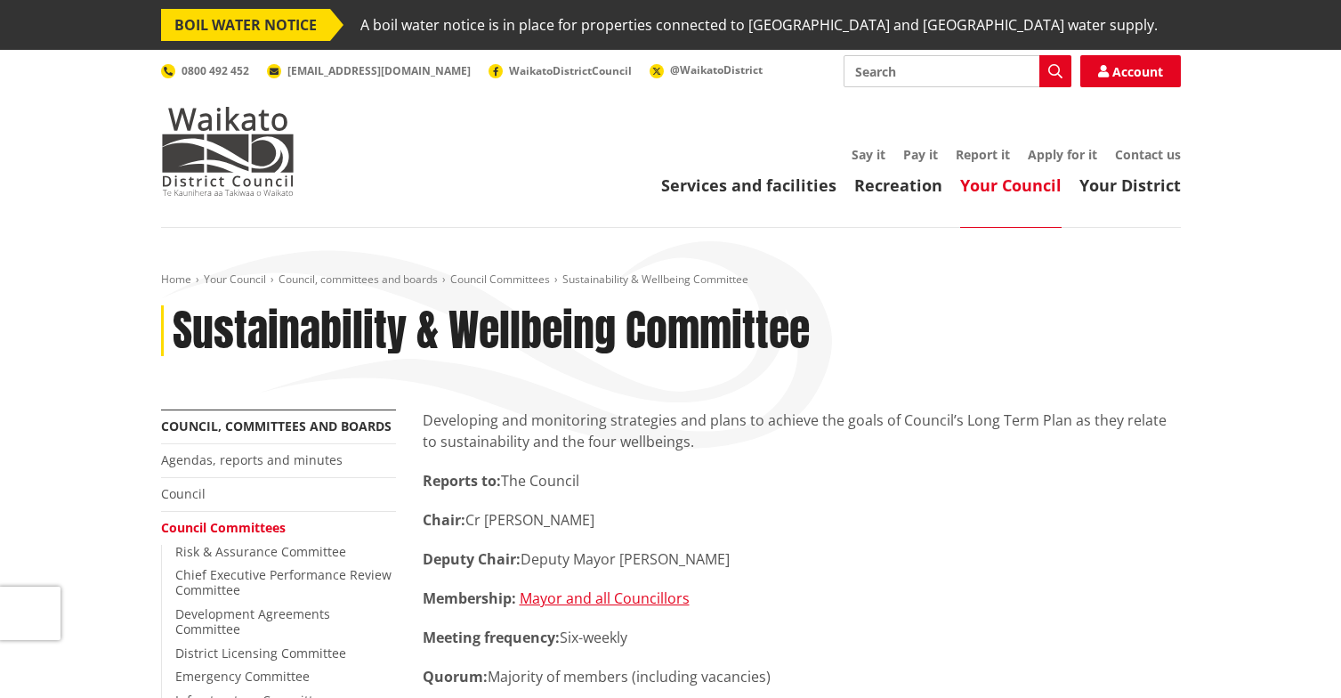
scroll to position [881, 0]
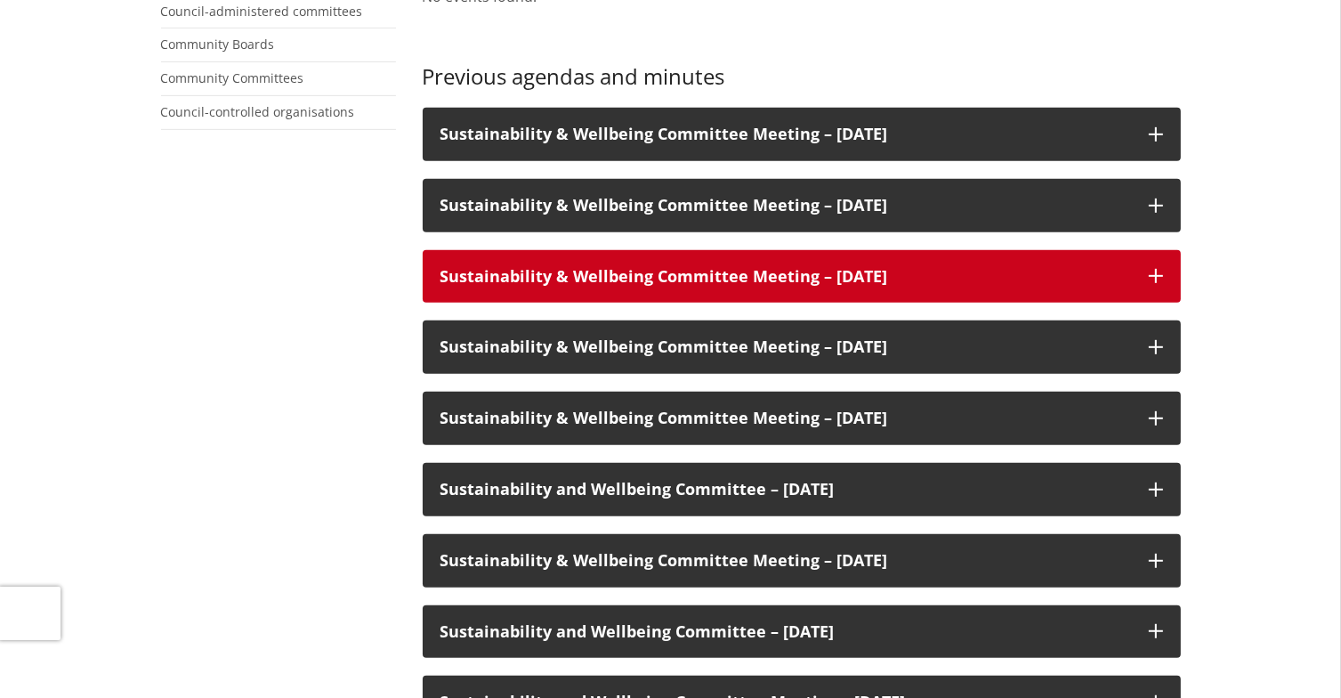
click at [1155, 273] on icon at bounding box center [1156, 276] width 14 height 14
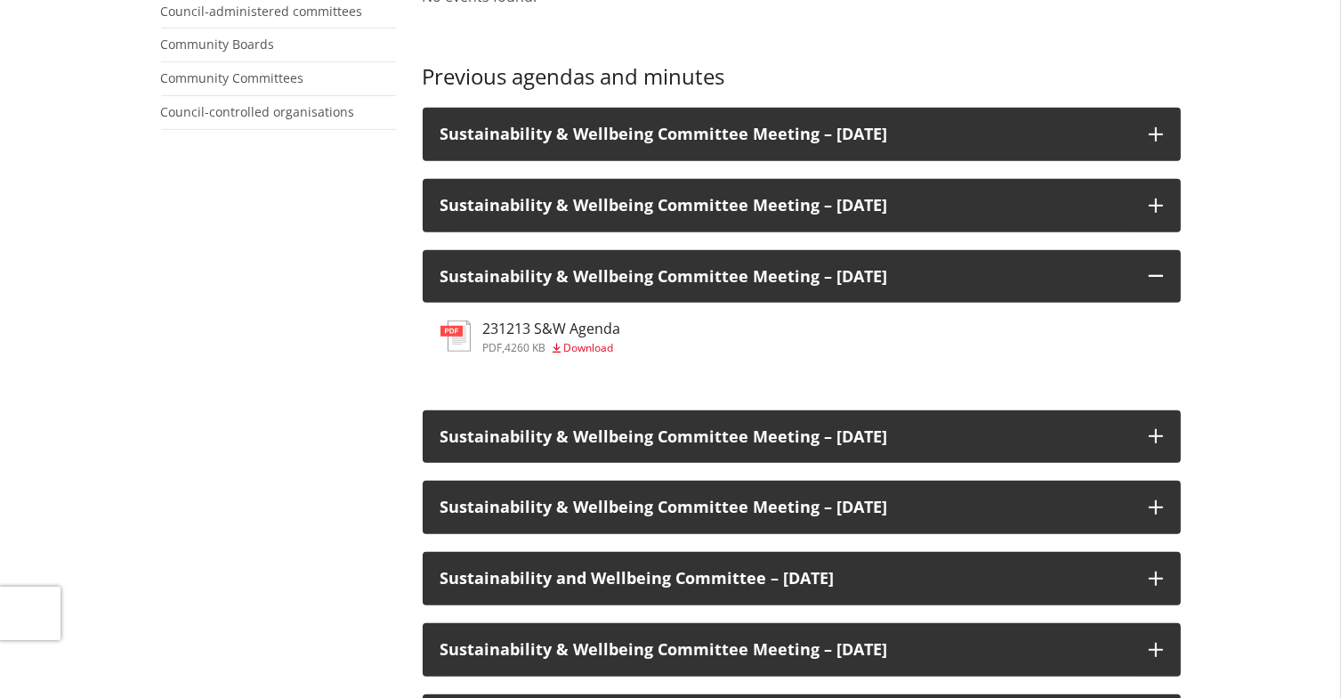
click at [594, 345] on span "Download" at bounding box center [589, 347] width 50 height 15
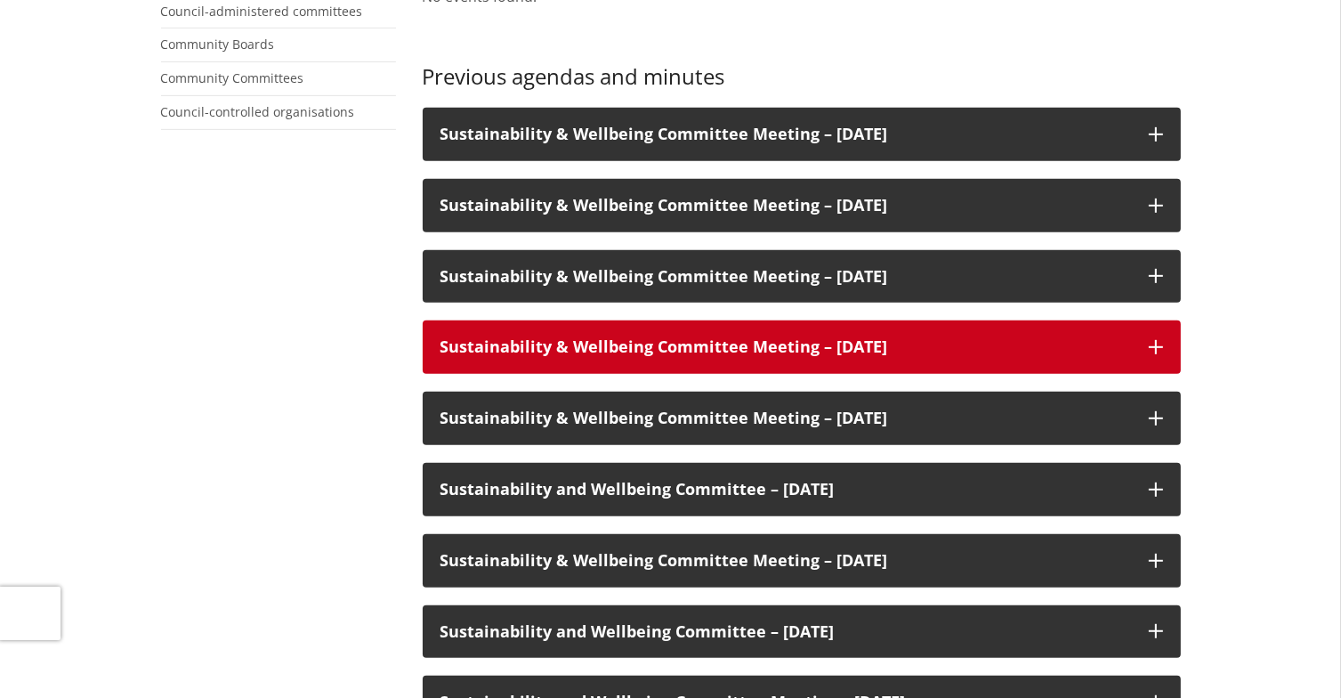
scroll to position [881, 0]
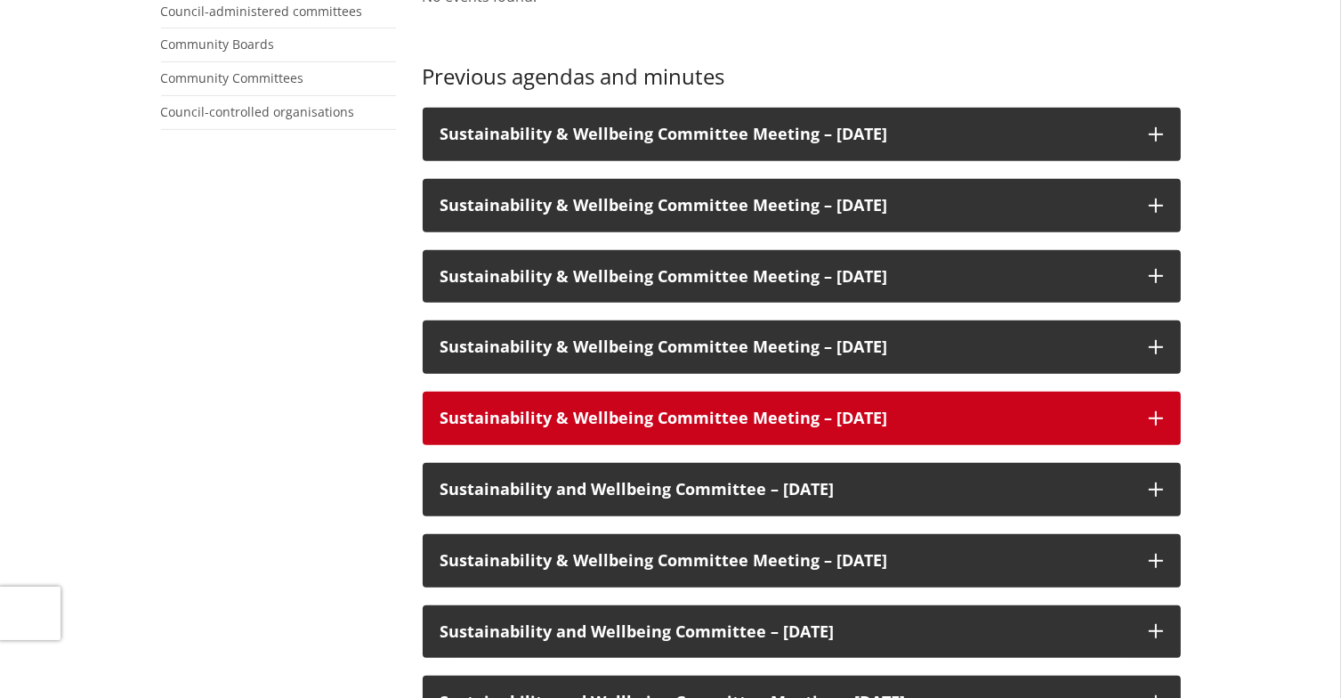
click at [1155, 416] on icon at bounding box center [1156, 418] width 14 height 14
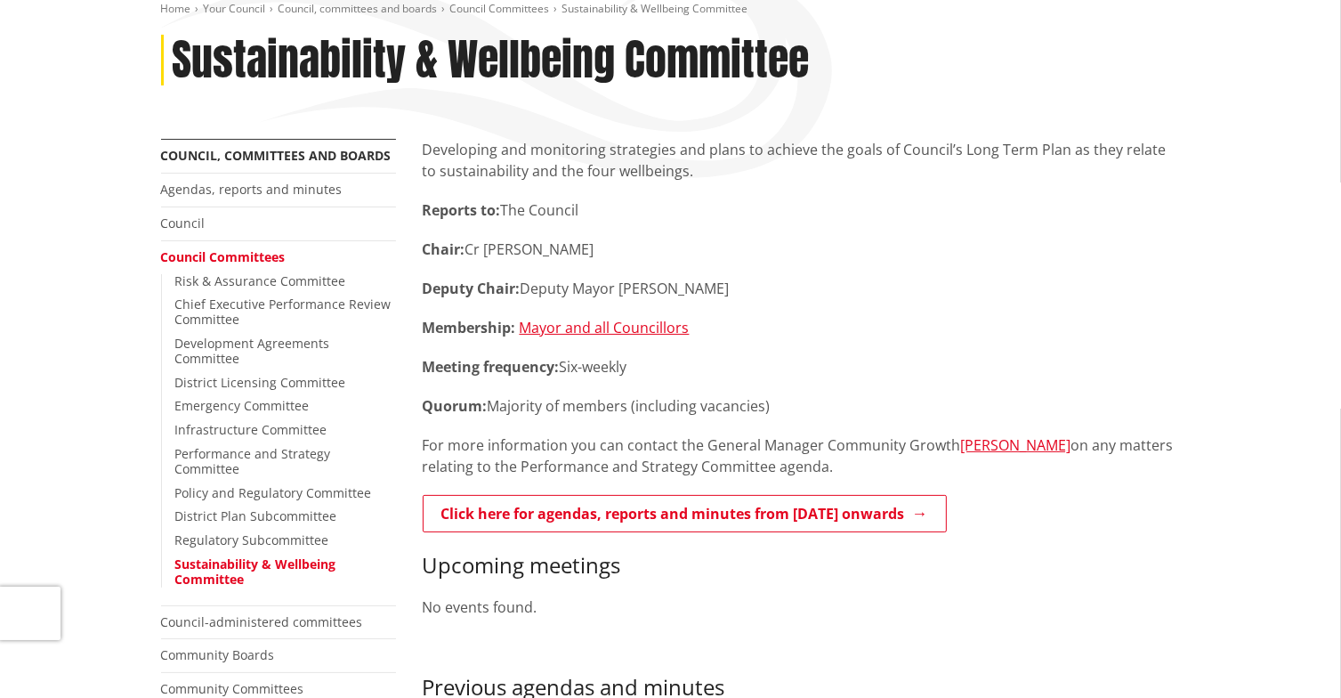
scroll to position [0, 0]
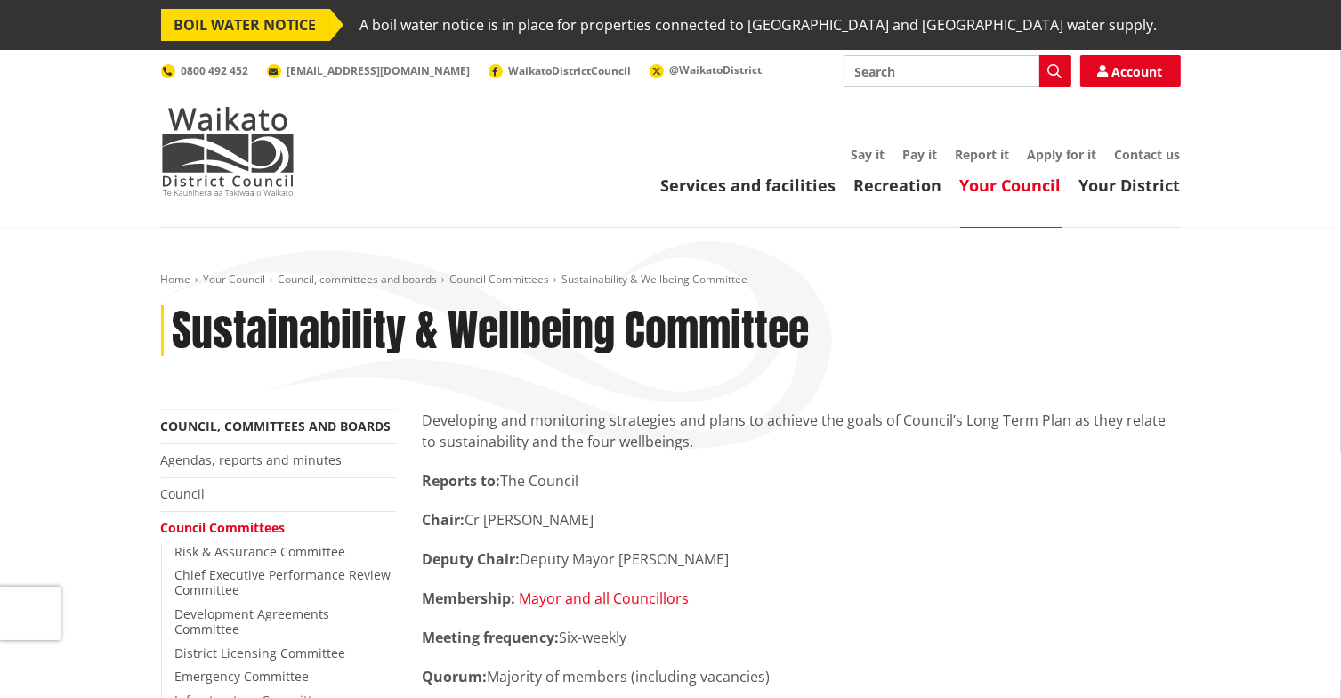
click at [956, 78] on input "Search" at bounding box center [958, 71] width 228 height 32
type input "cyclone recovery"
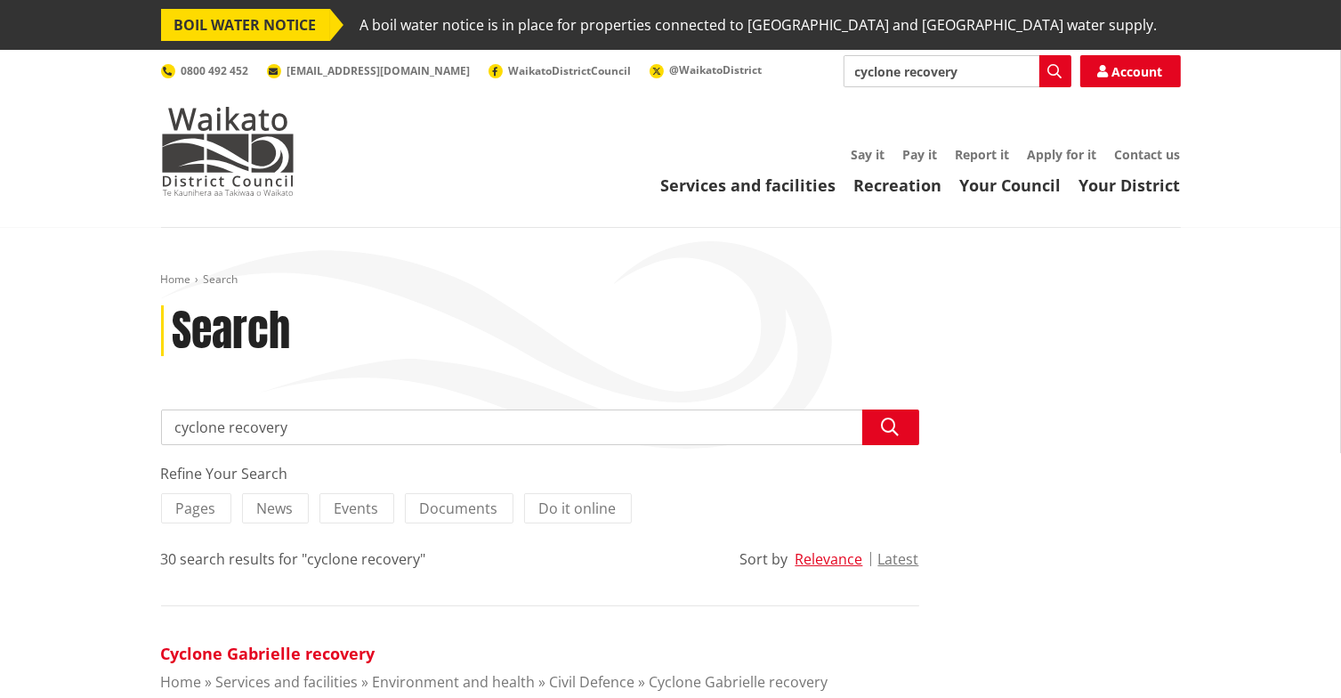
click at [340, 652] on link "Cyclone Gabrielle recovery" at bounding box center [268, 653] width 214 height 21
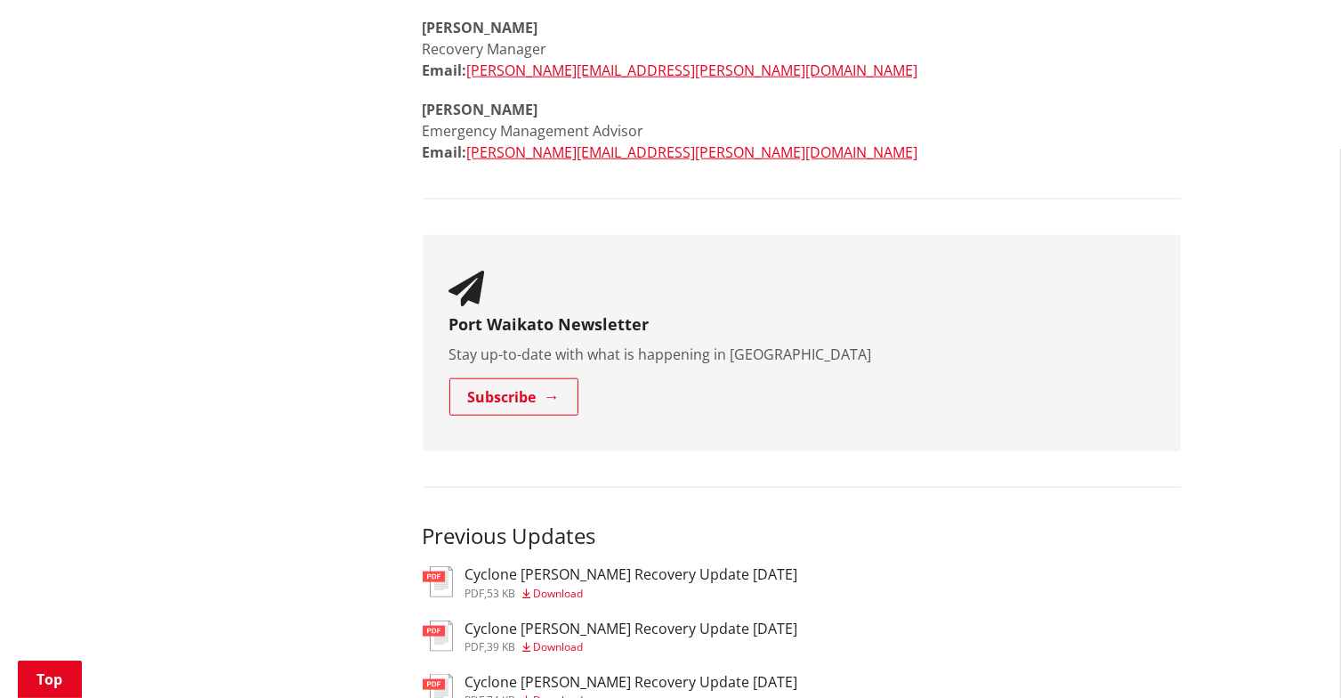
scroll to position [2065, 0]
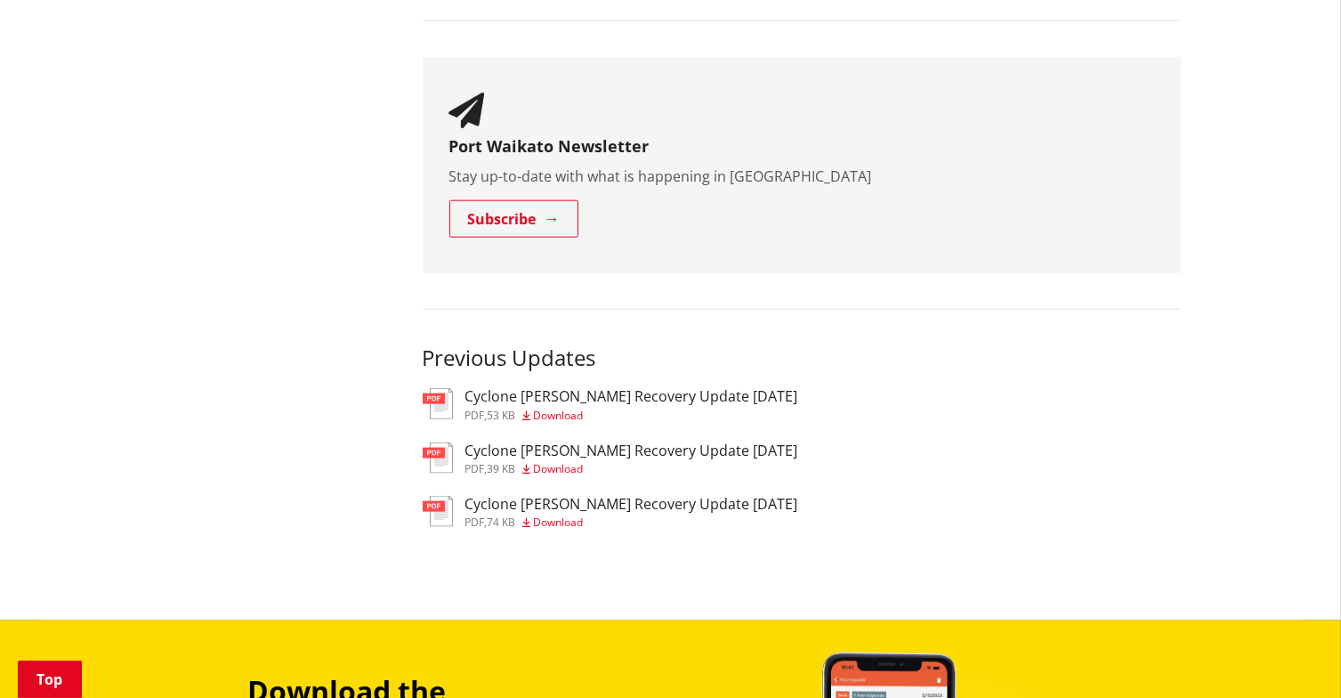
click at [553, 514] on span "Download" at bounding box center [559, 521] width 50 height 15
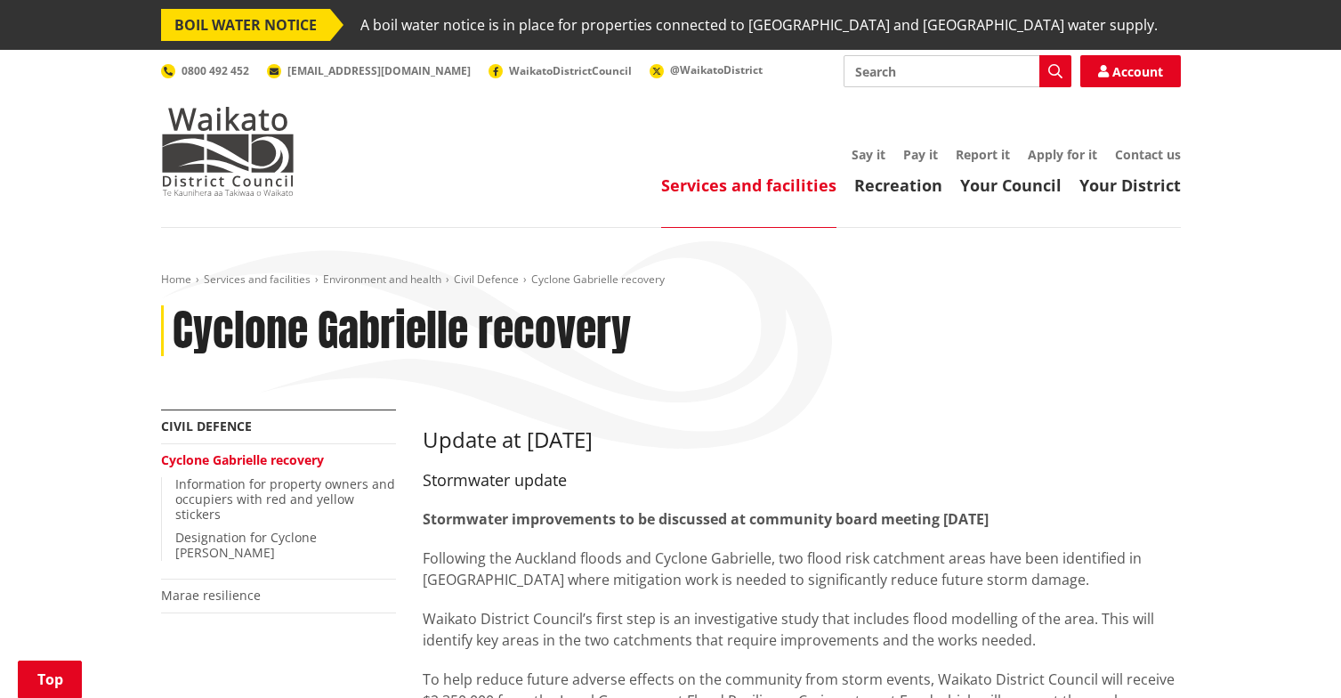
scroll to position [2065, 0]
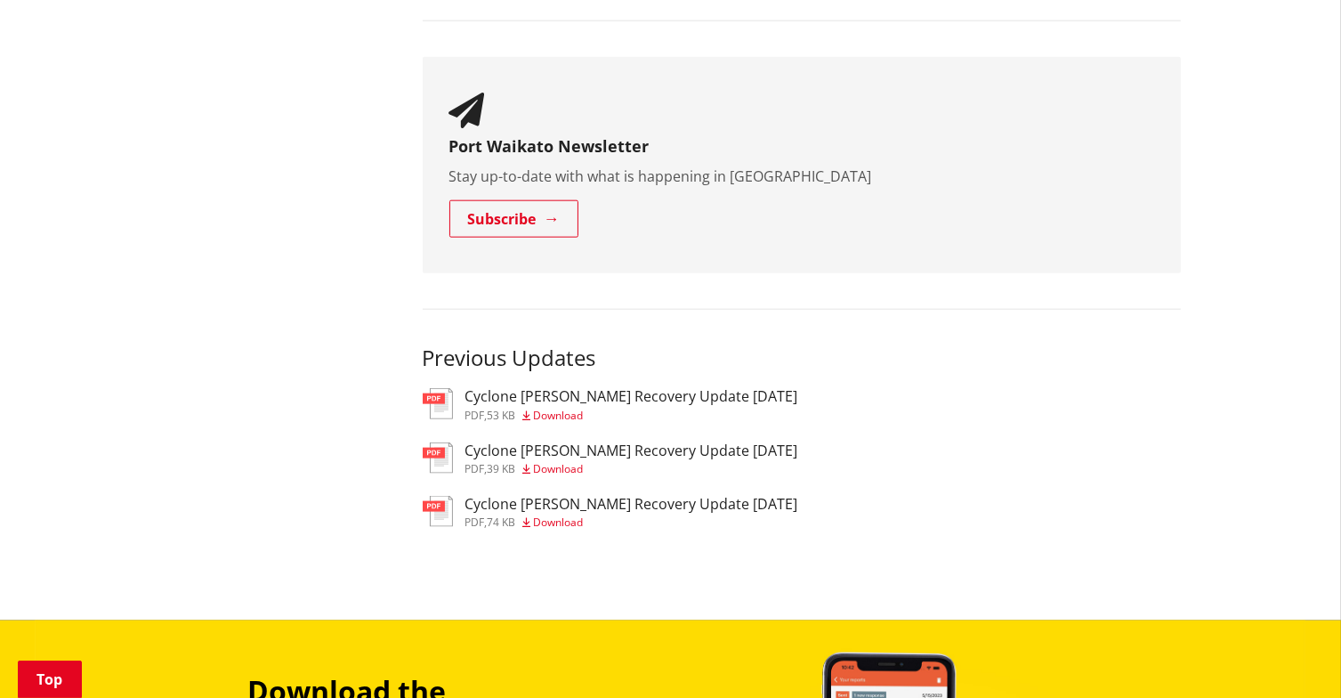
click at [576, 461] on span "Download" at bounding box center [559, 468] width 50 height 15
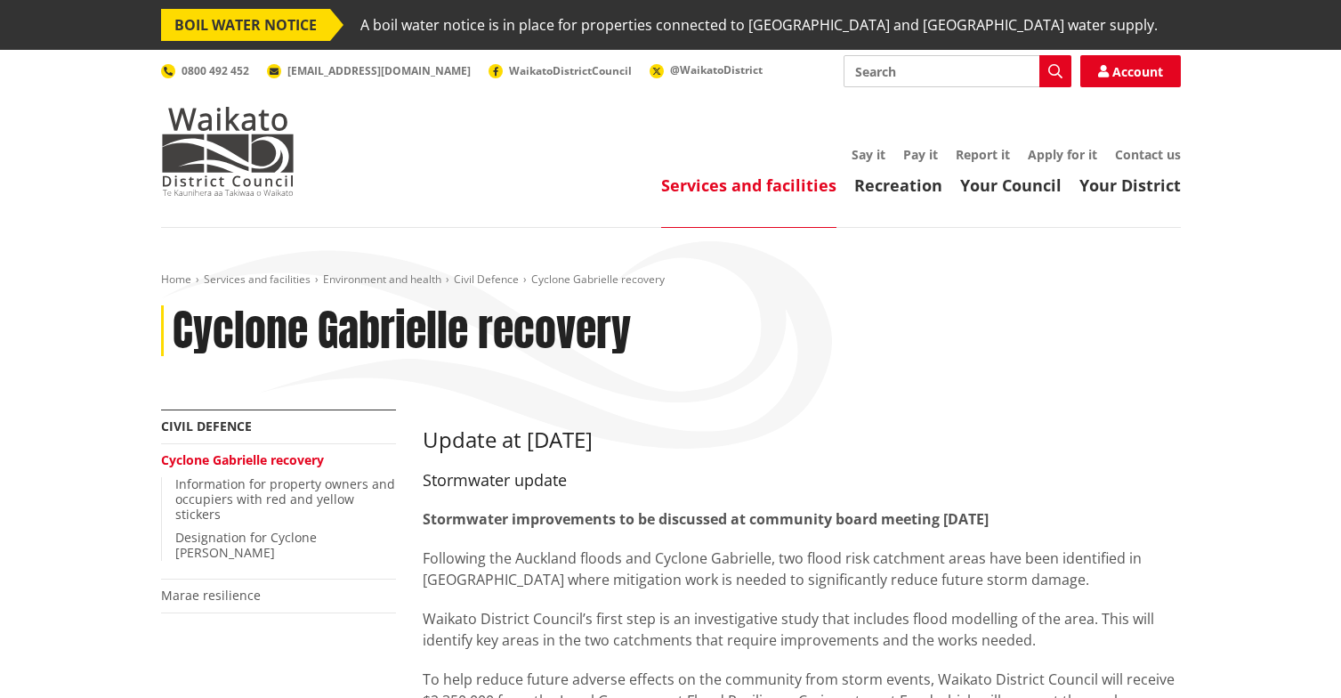
scroll to position [2065, 0]
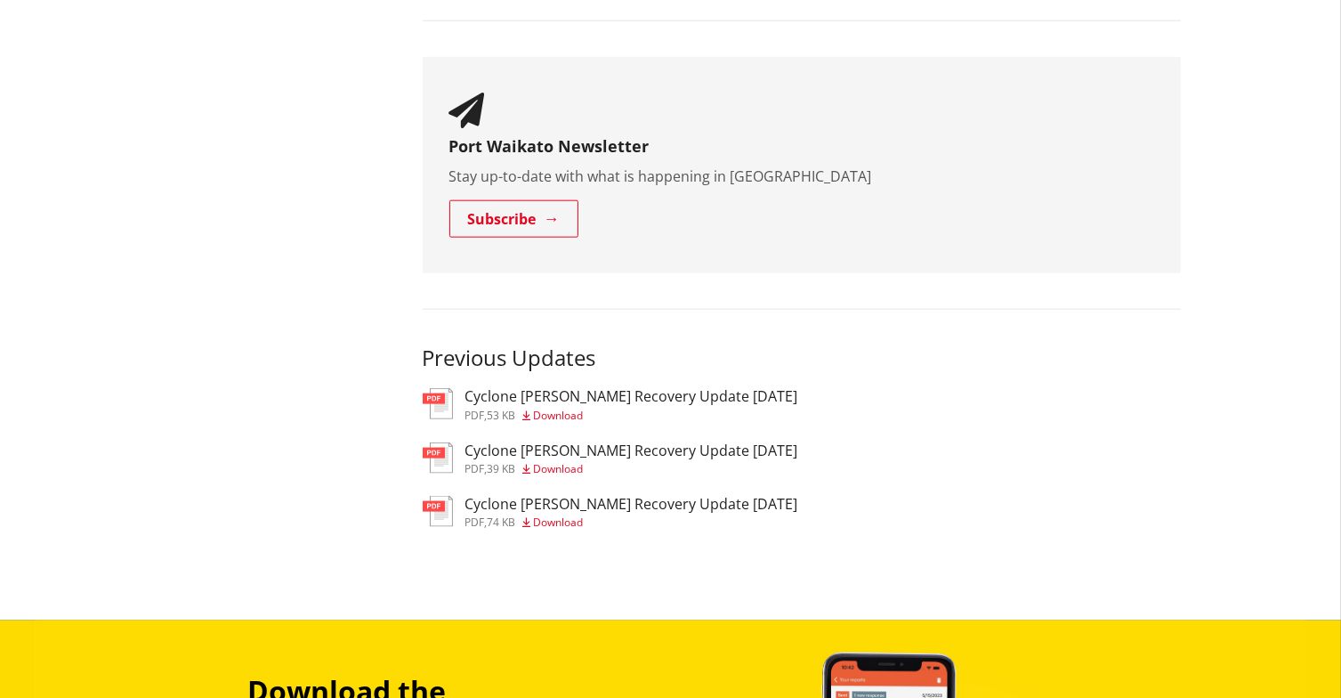
click at [571, 514] on span "Download" at bounding box center [559, 521] width 50 height 15
click at [563, 408] on span "Download" at bounding box center [559, 415] width 50 height 15
